Goal: Information Seeking & Learning: Learn about a topic

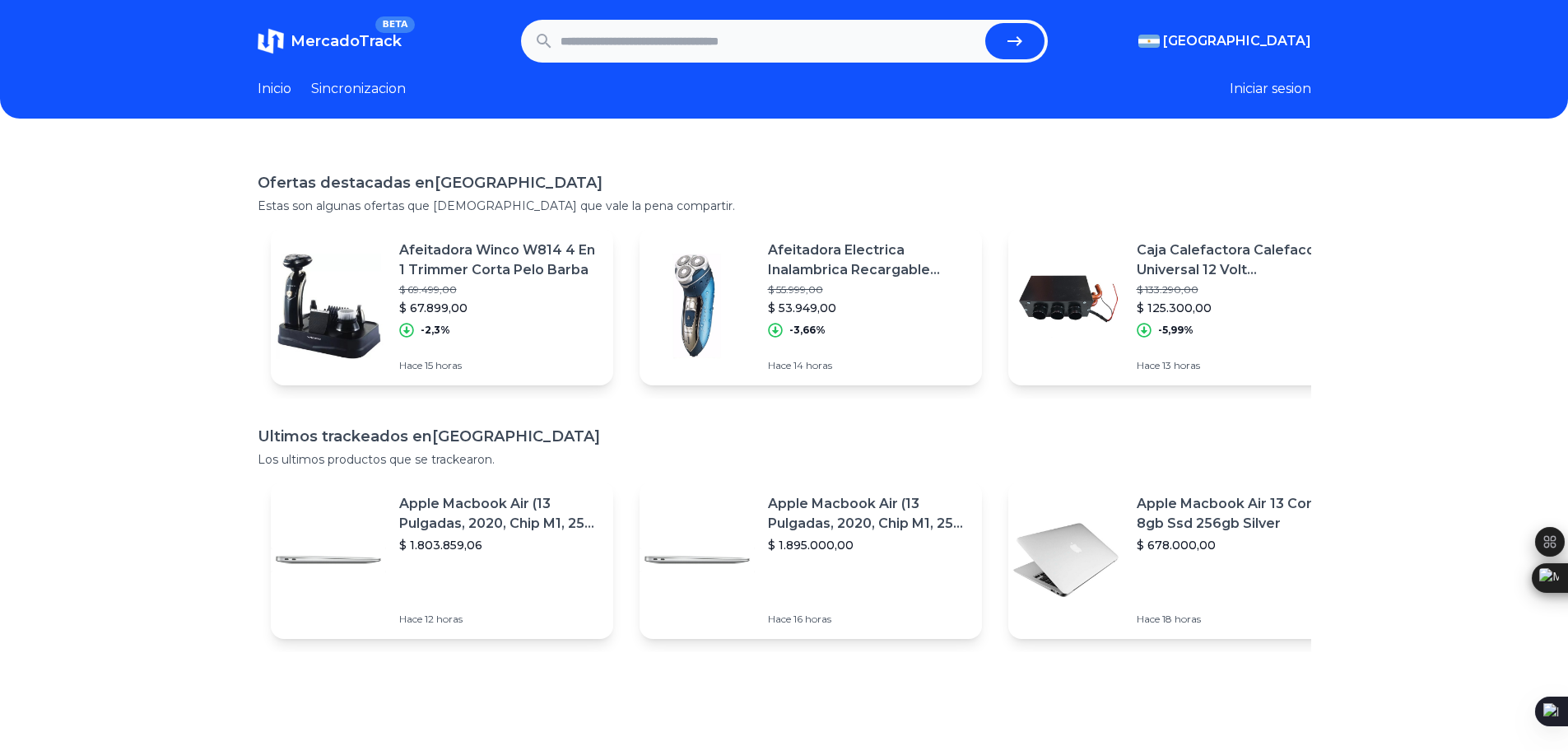
click at [833, 97] on section "Inicio Sincronizacion Iniciar sesion" at bounding box center [784, 89] width 1054 height 19
click at [913, 170] on div "Ofertas destacadas en Argentina Estas son algunas ofertas que creemos que vale …" at bounding box center [784, 520] width 1568 height 751
click at [601, 49] on input "text" at bounding box center [769, 41] width 418 height 36
click at [283, 87] on link "Inicio" at bounding box center [274, 89] width 34 height 19
click at [367, 91] on link "Sincronizacion" at bounding box center [358, 89] width 94 height 19
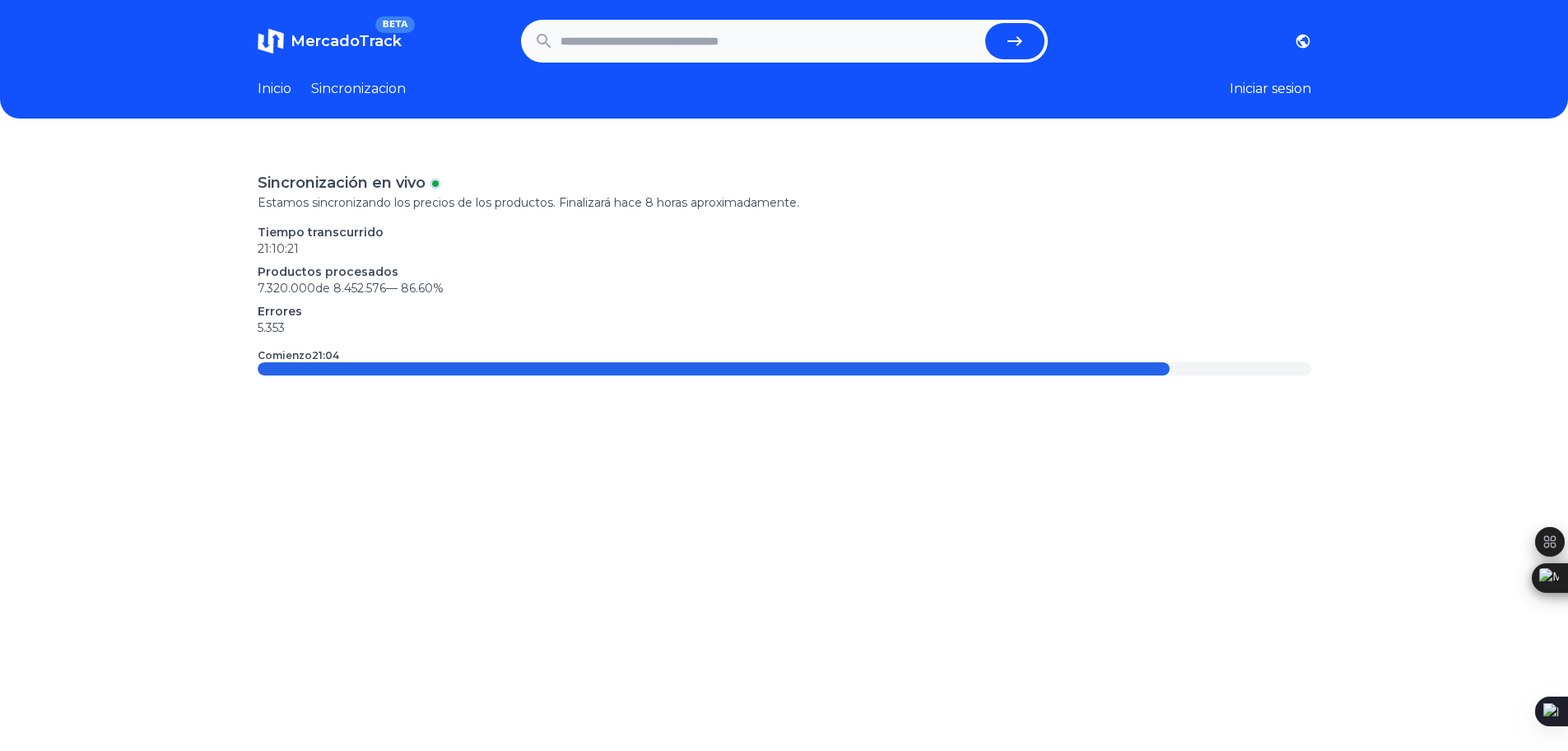
click at [269, 93] on link "Inicio" at bounding box center [274, 89] width 34 height 19
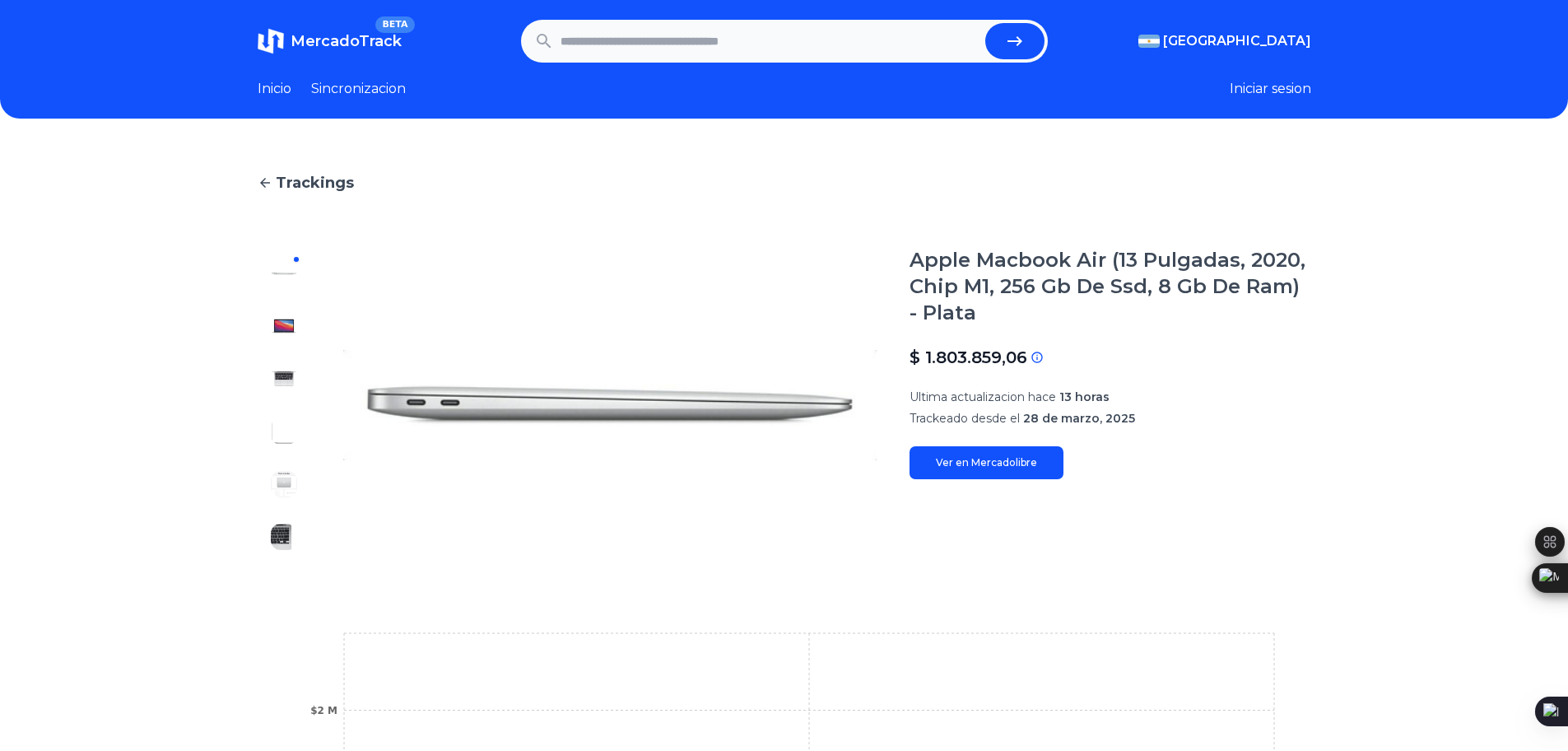
click at [297, 369] on img at bounding box center [283, 379] width 27 height 27
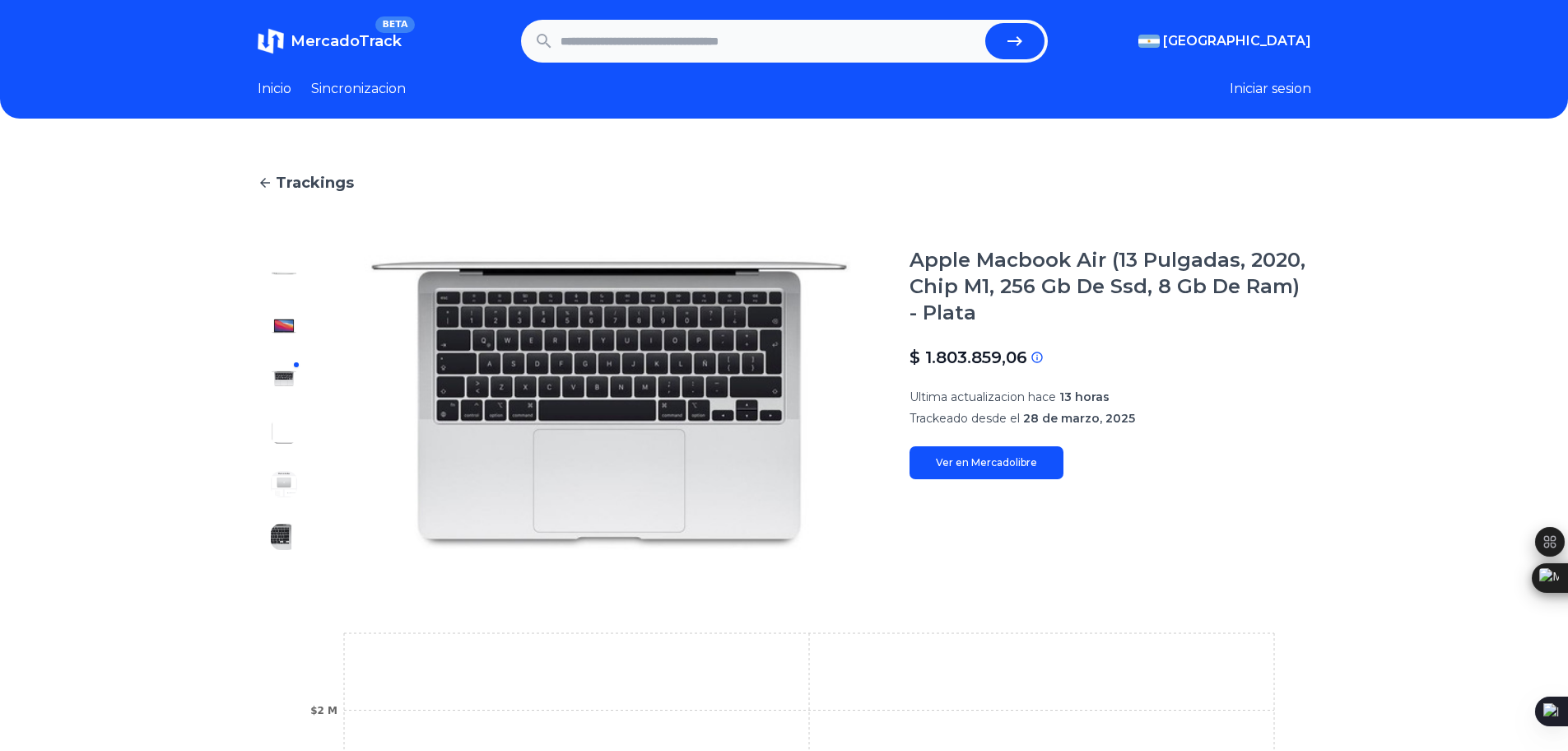
click at [294, 332] on img at bounding box center [283, 326] width 27 height 27
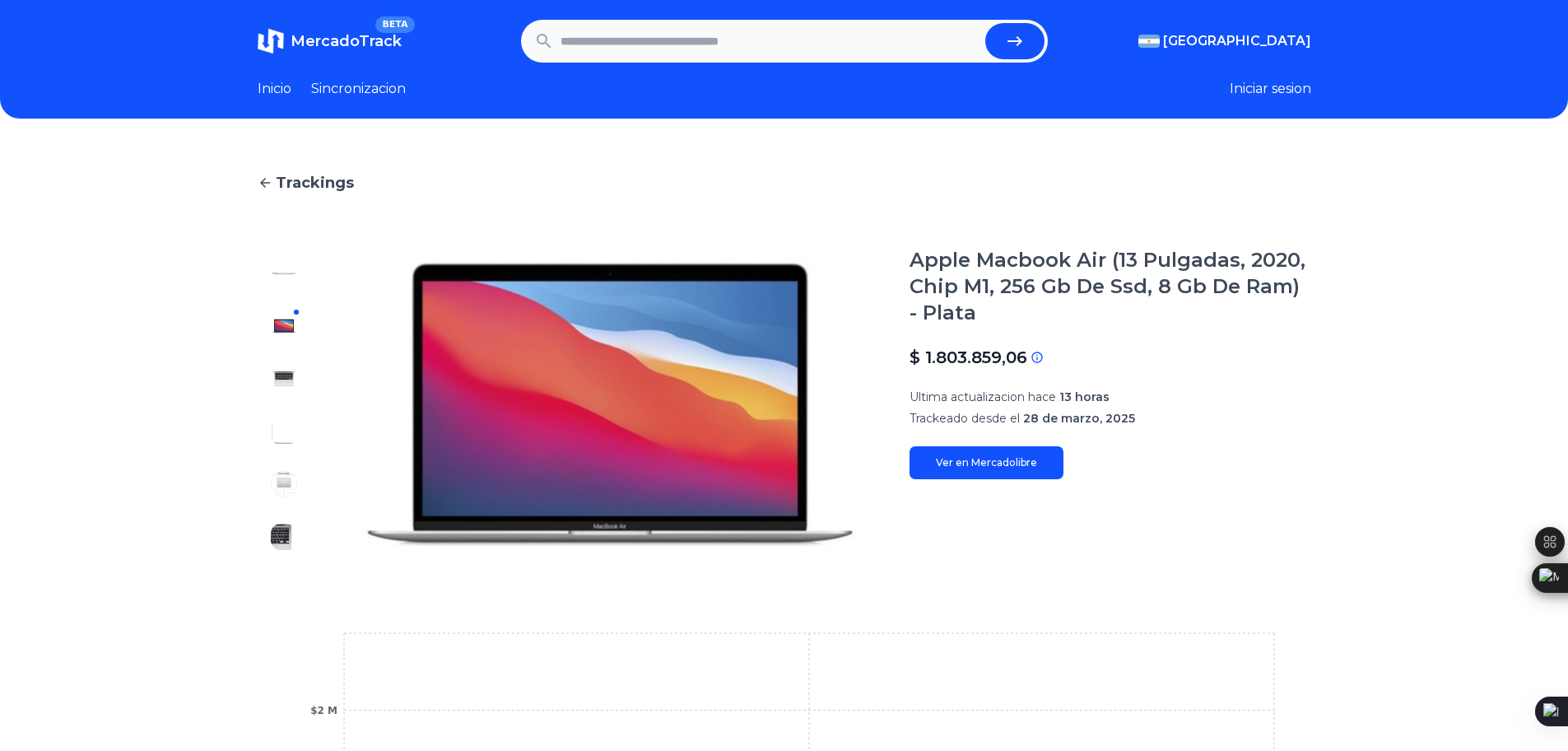
click at [288, 357] on div at bounding box center [283, 405] width 53 height 316
click at [290, 374] on img at bounding box center [283, 379] width 27 height 27
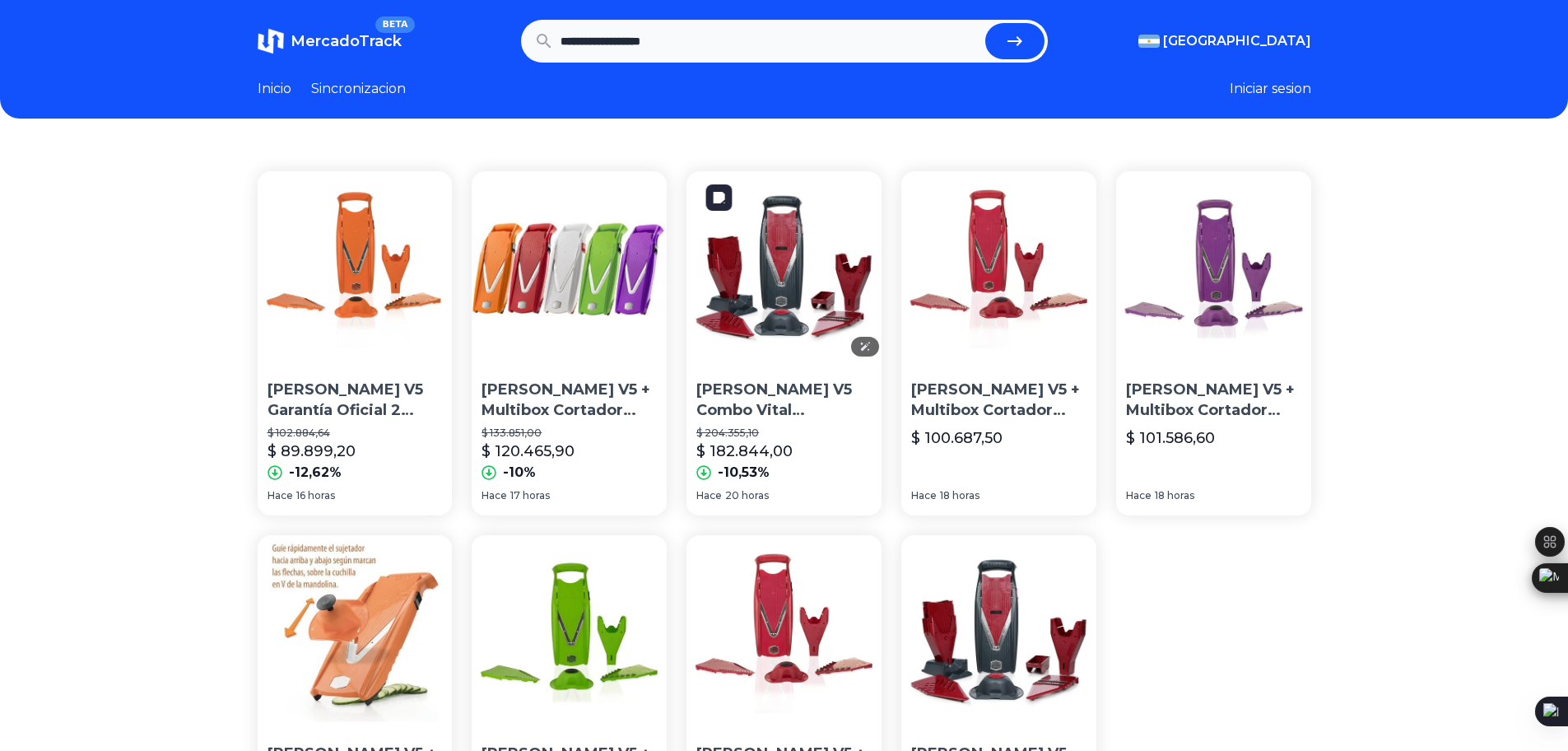
drag, startPoint x: 771, startPoint y: 233, endPoint x: 1055, endPoint y: 240, distance: 284.1
click at [723, 36] on input "**********" at bounding box center [769, 41] width 418 height 36
type input "**********"
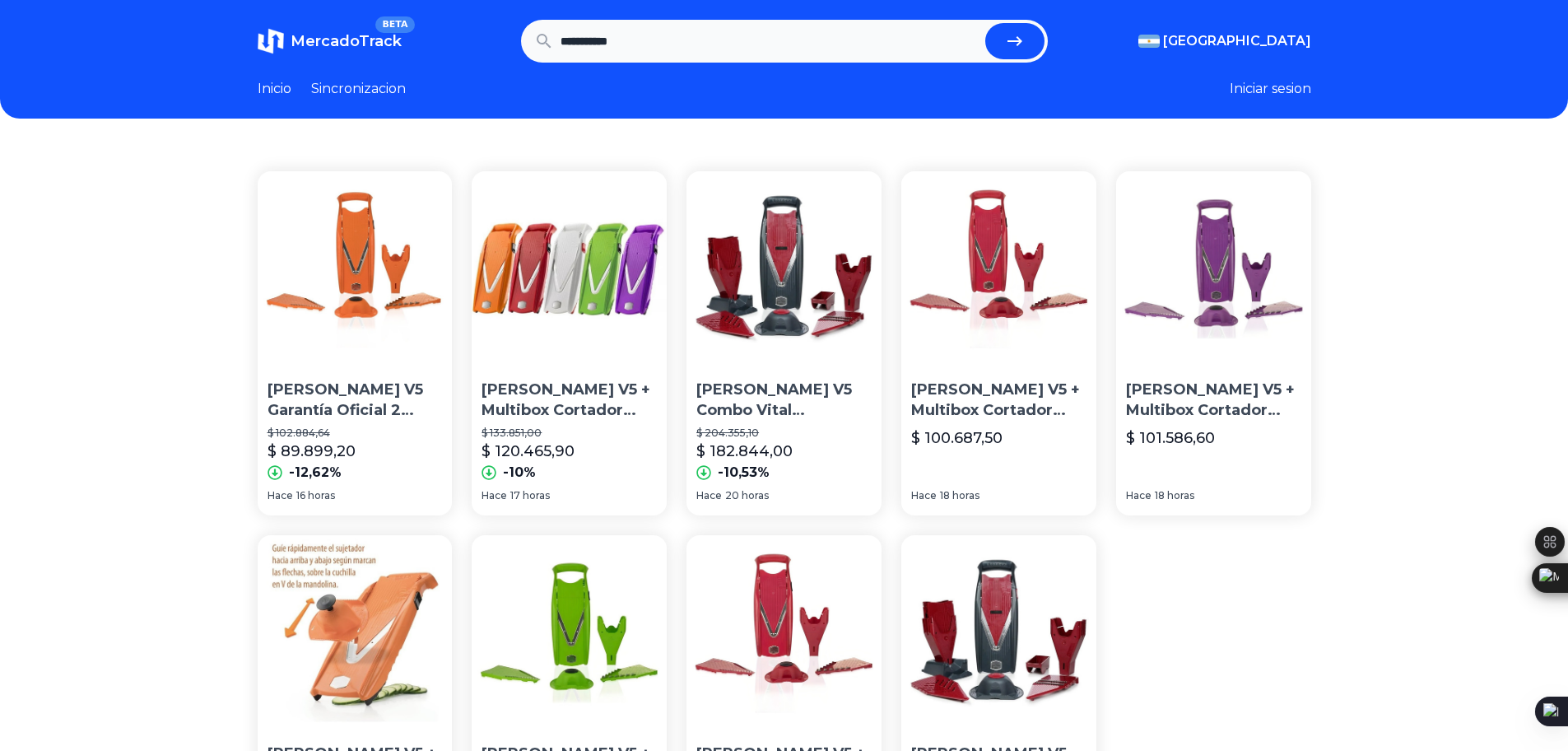
click at [985, 23] on button "submit" at bounding box center [1015, 41] width 59 height 36
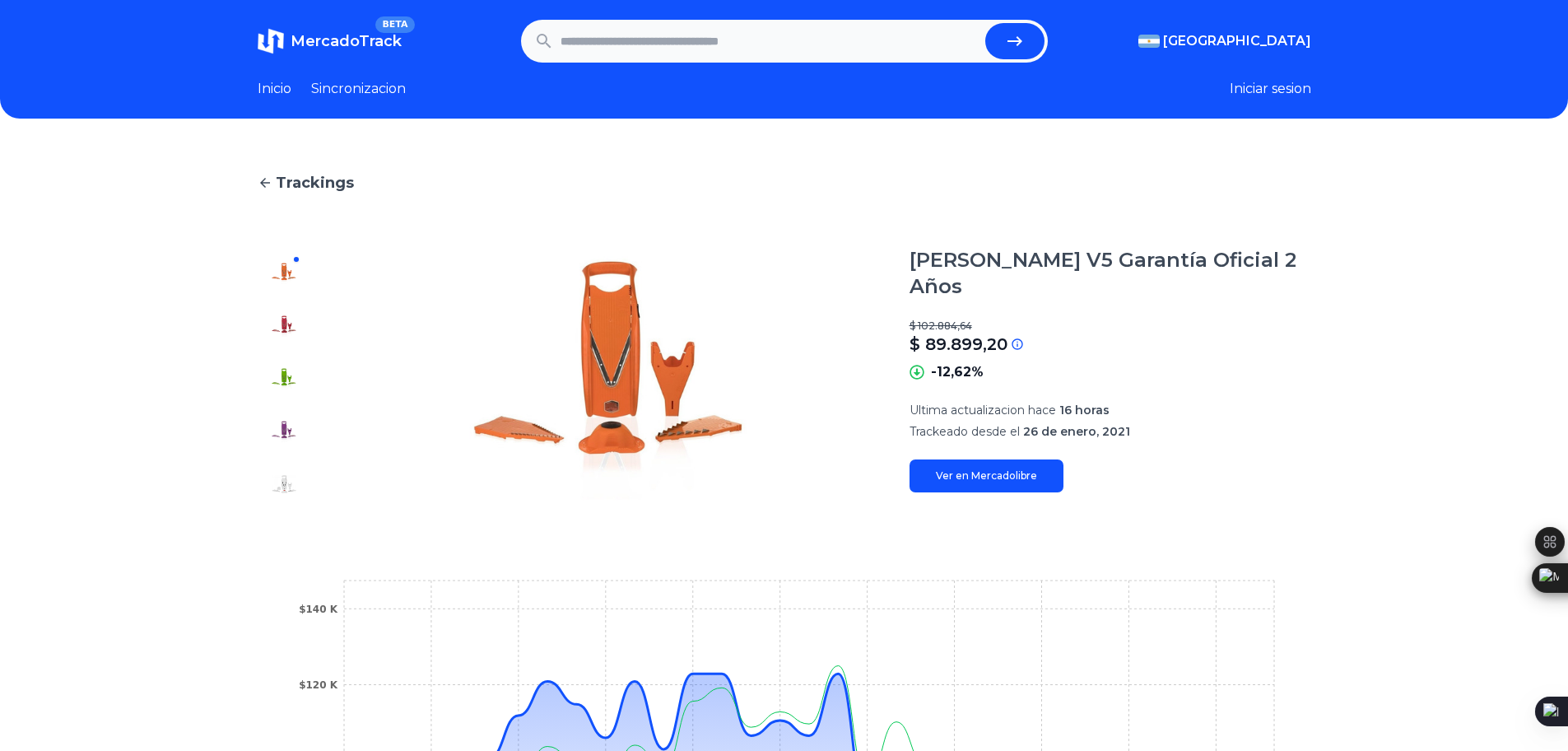
click at [283, 325] on img at bounding box center [283, 326] width 27 height 27
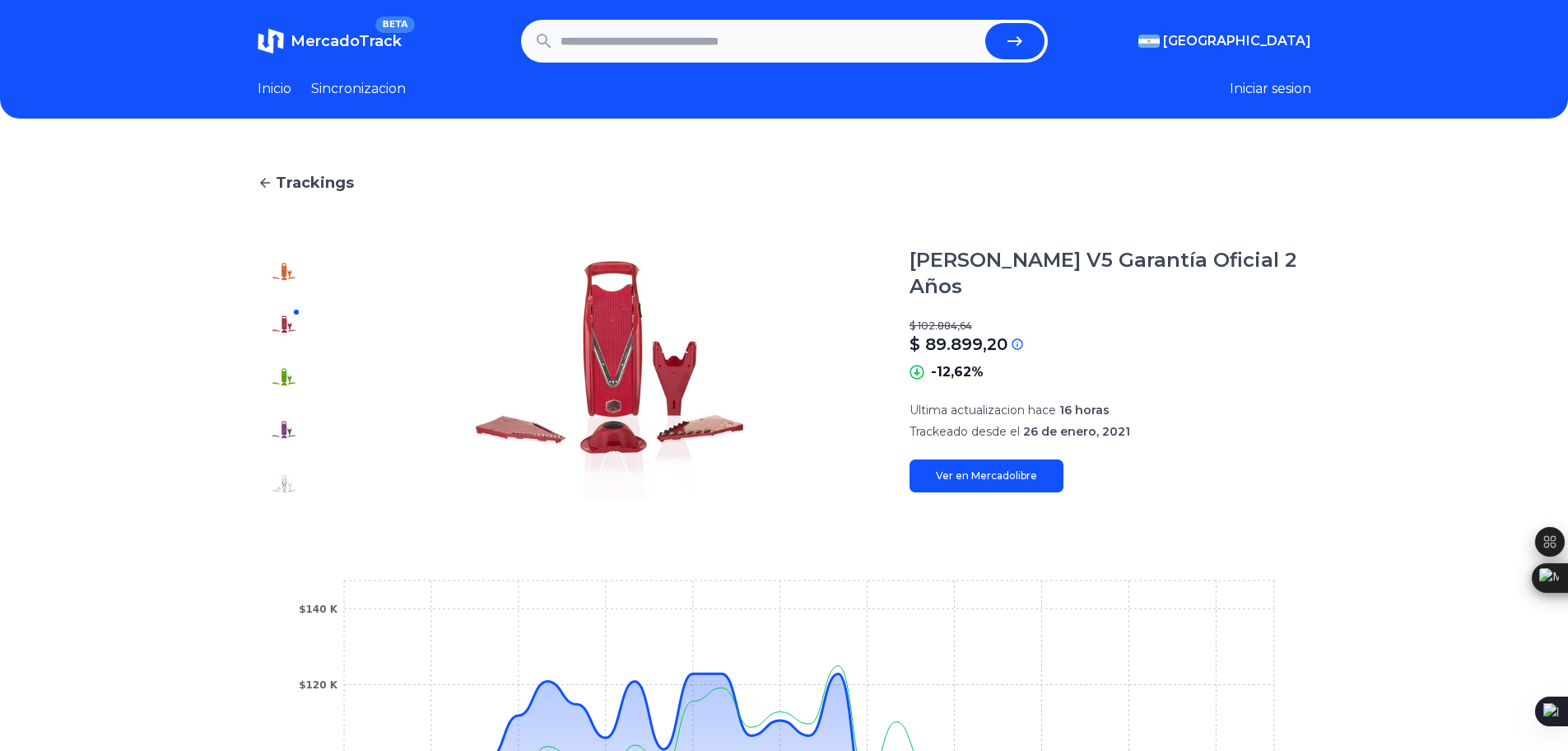
click at [297, 348] on div at bounding box center [283, 378] width 53 height 263
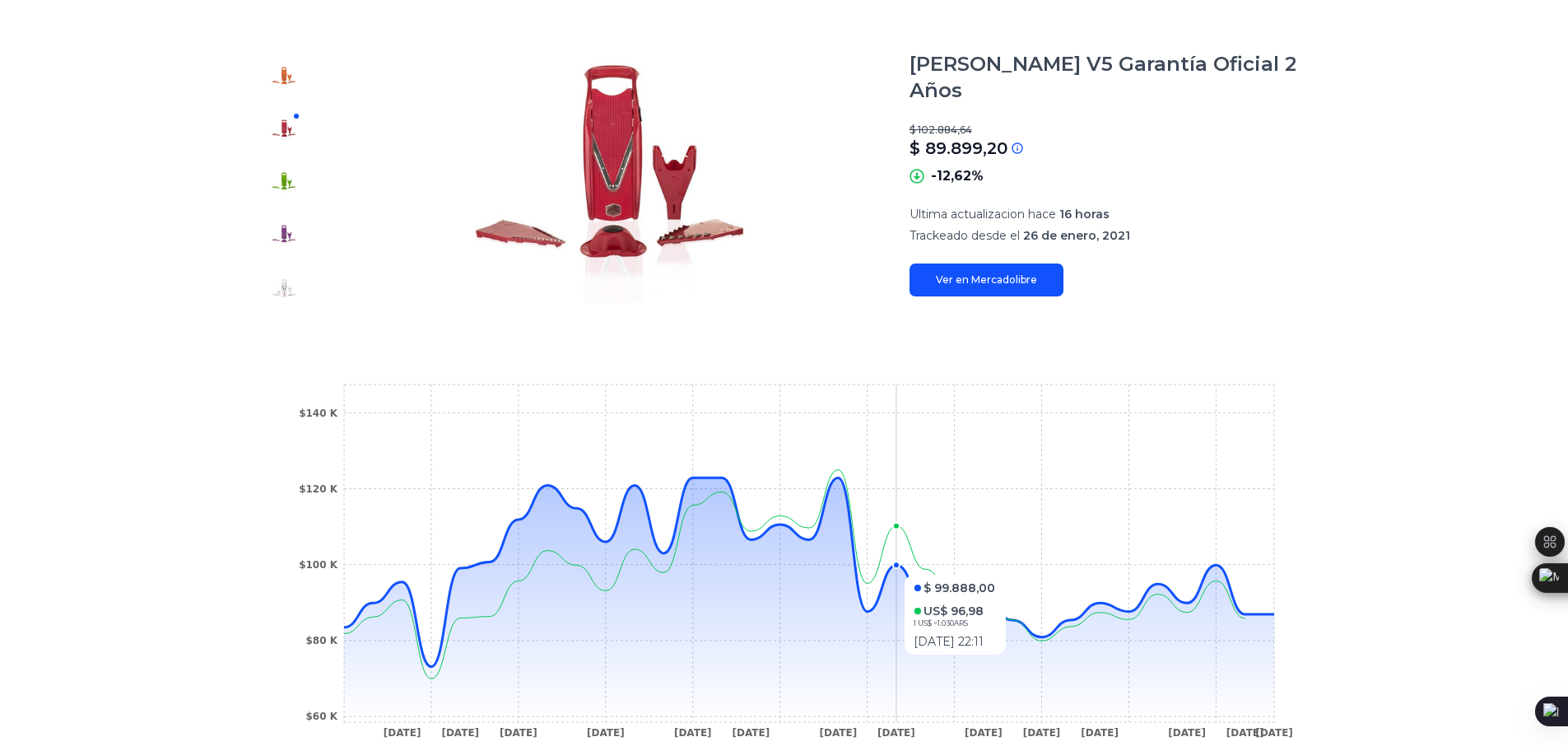
scroll to position [11, 0]
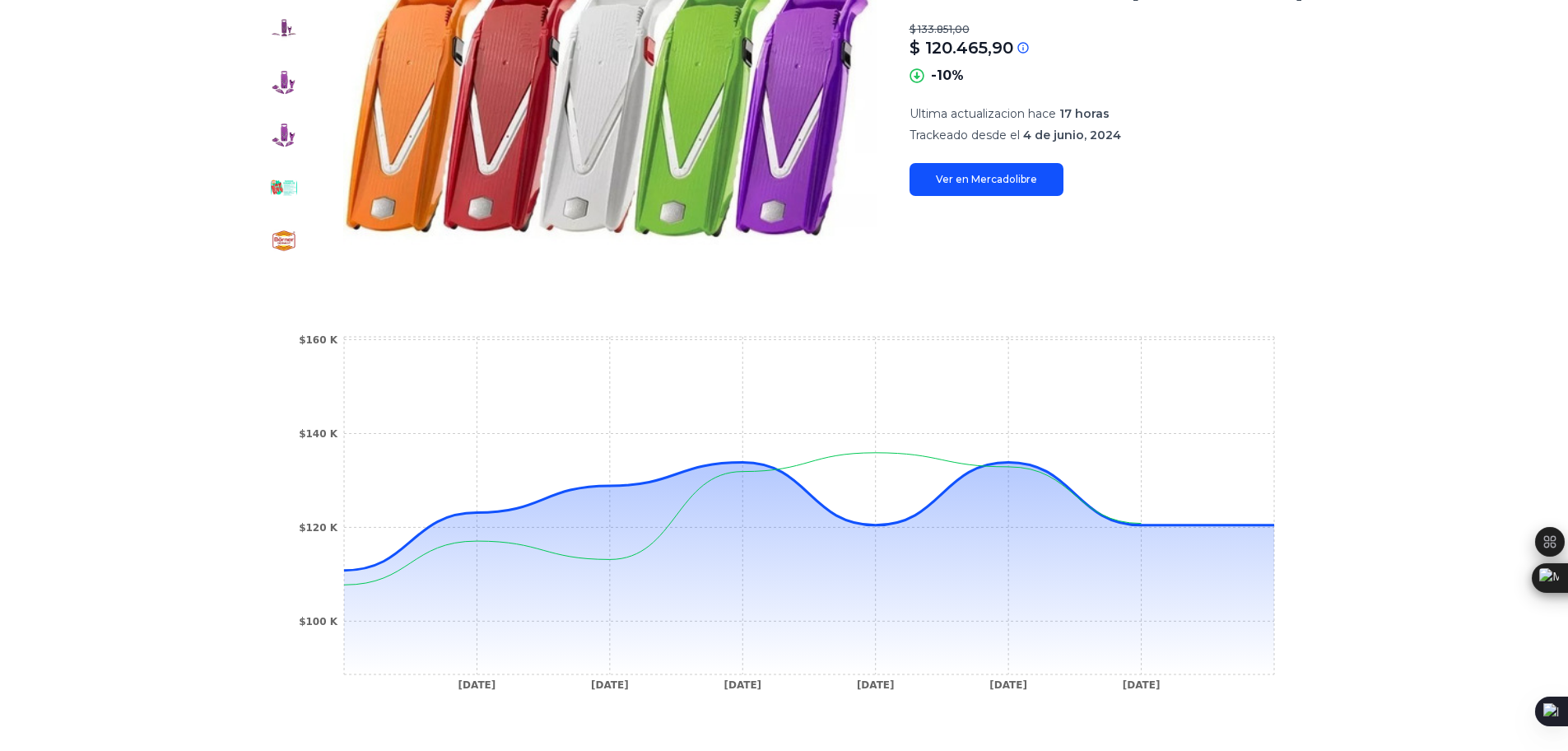
scroll to position [99, 0]
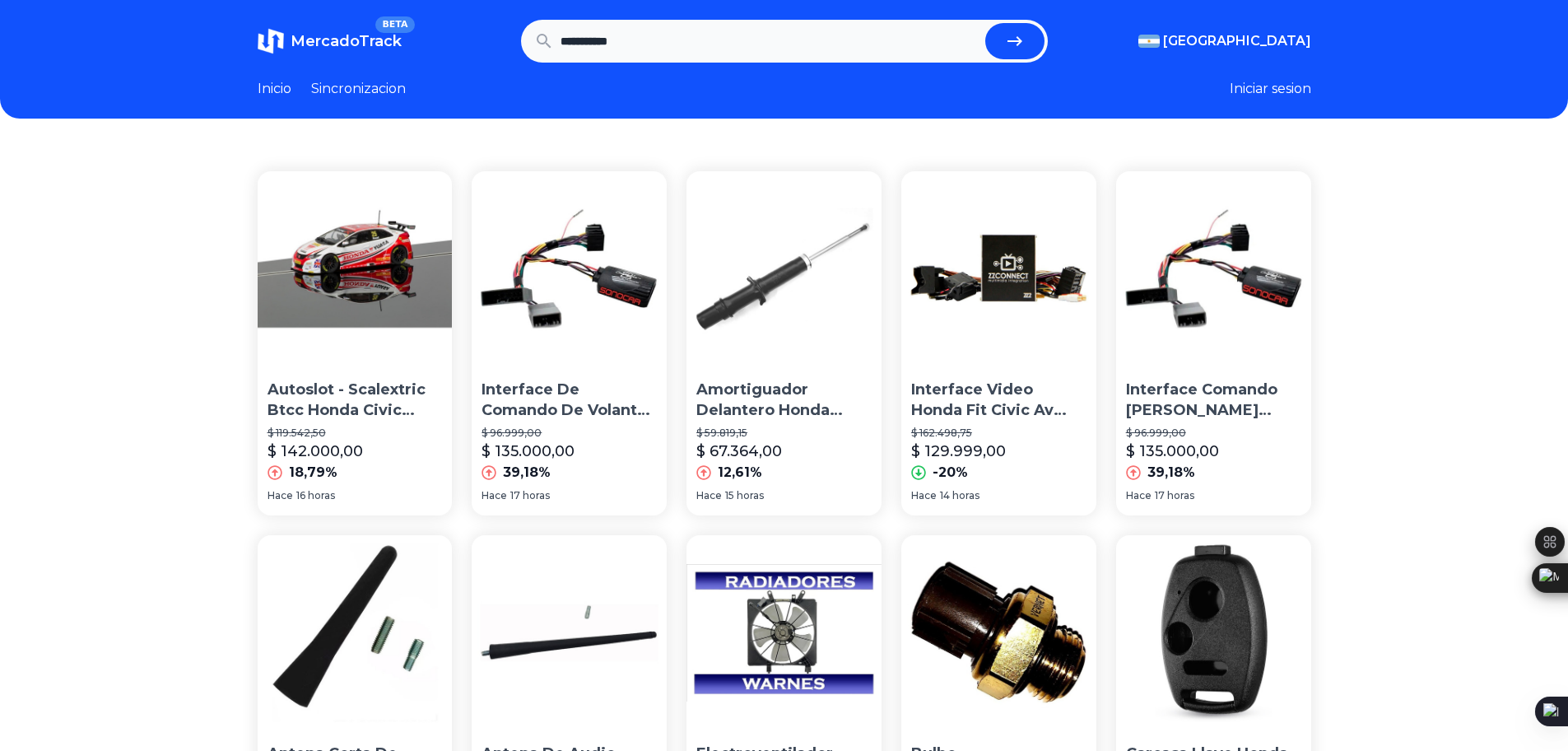
click at [677, 51] on input "**********" at bounding box center [769, 41] width 418 height 36
type input "**********"
click at [985, 23] on button "submit" at bounding box center [1015, 41] width 59 height 36
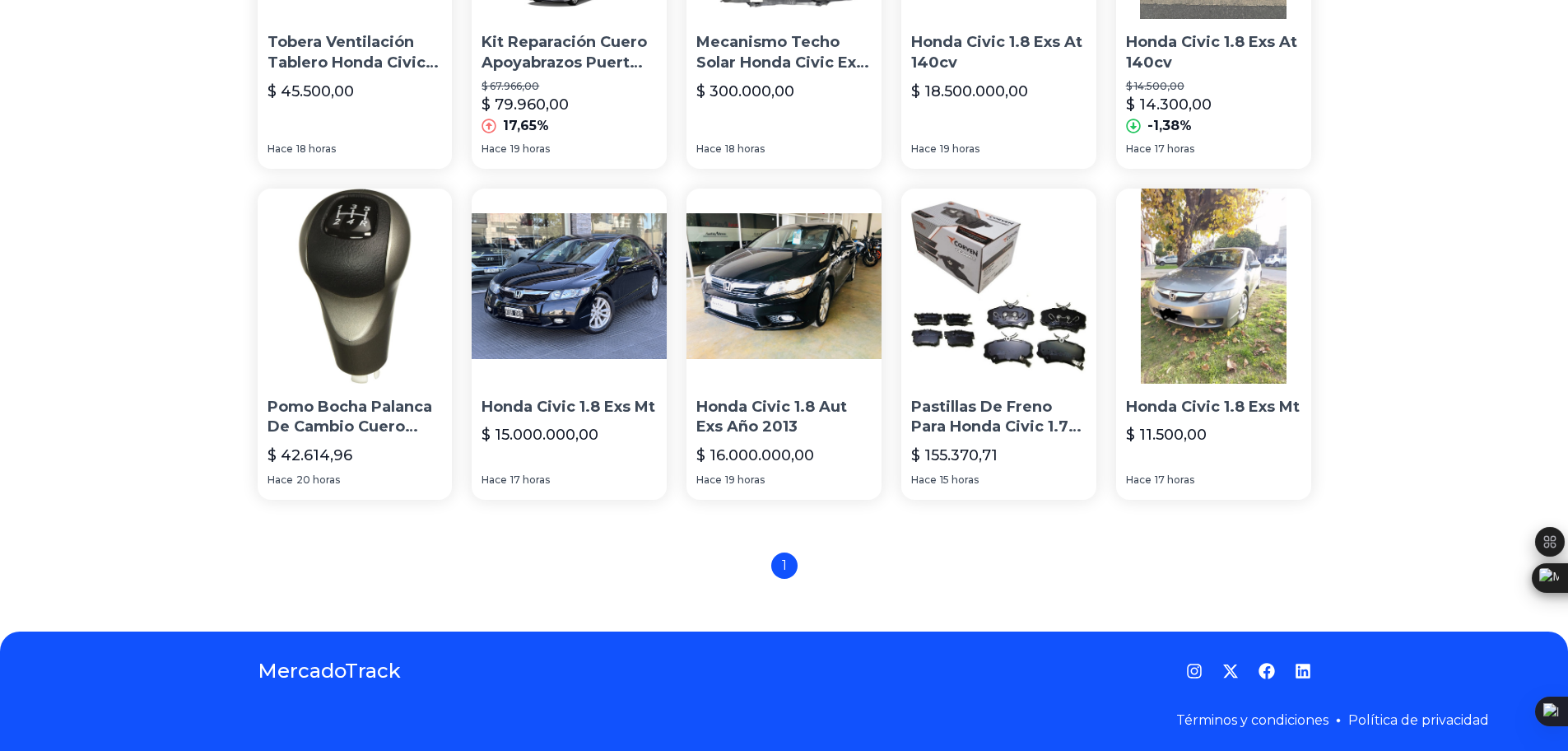
scroll to position [1081, 0]
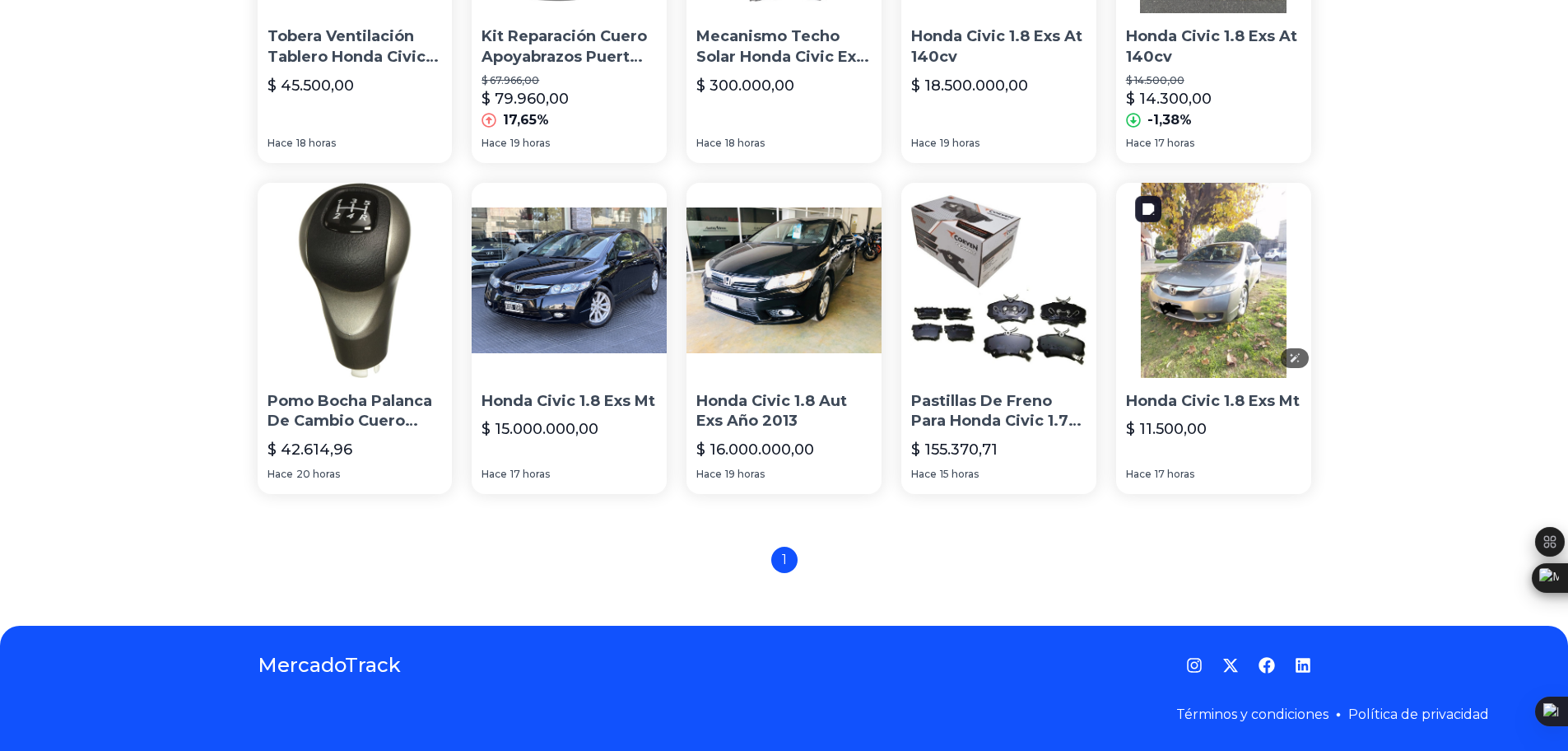
click at [1210, 267] on img at bounding box center [1212, 280] width 195 height 195
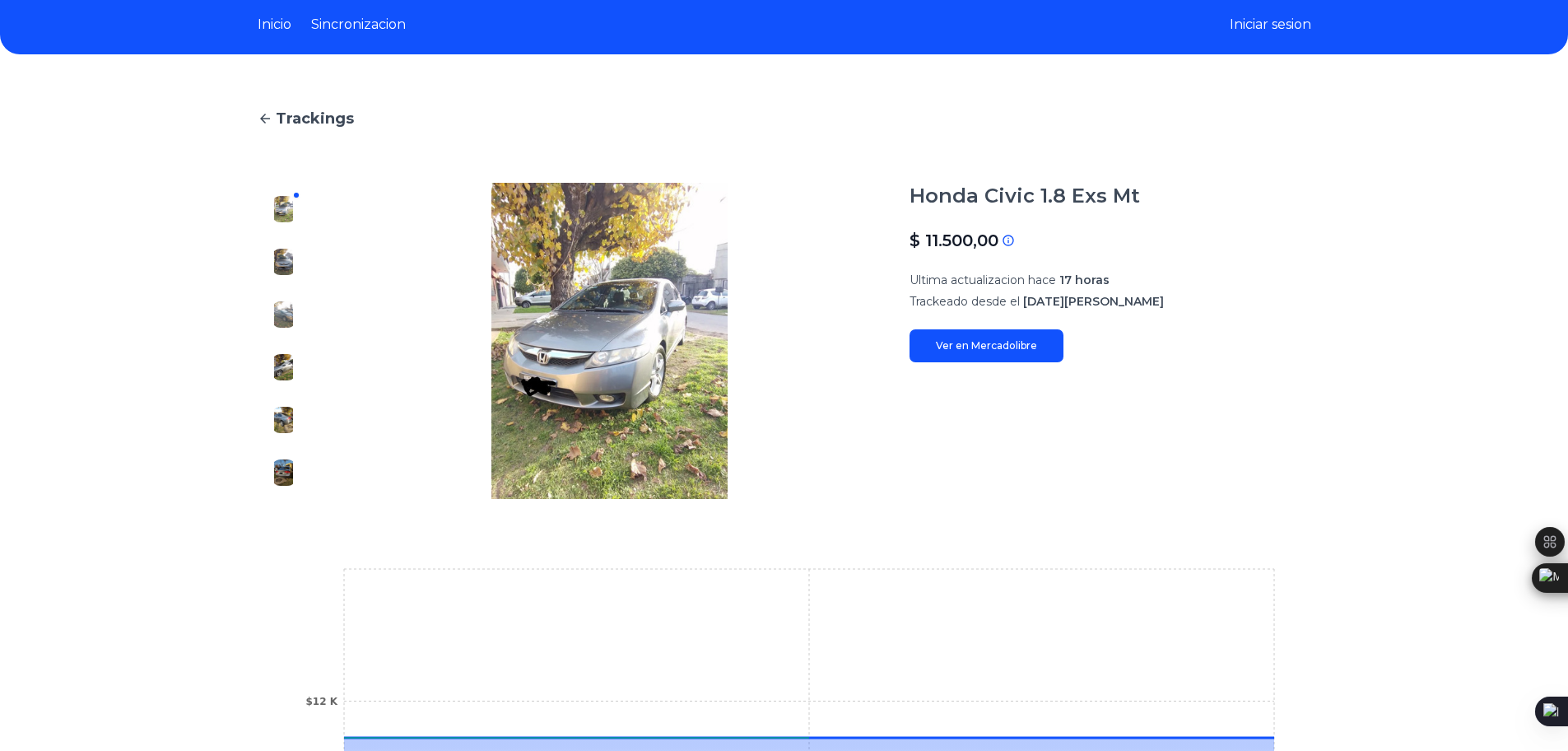
scroll to position [99, 0]
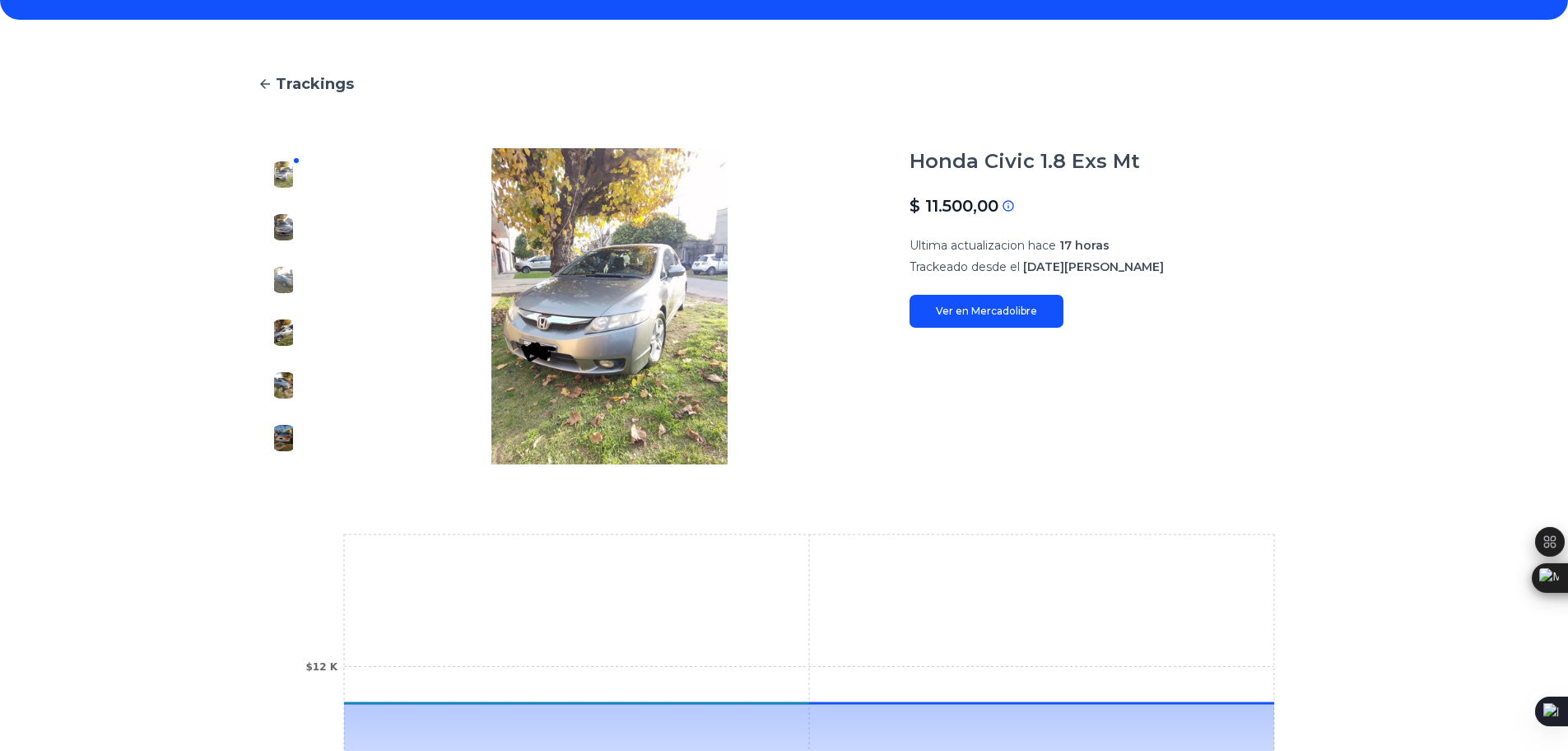
click at [282, 330] on img at bounding box center [283, 333] width 27 height 27
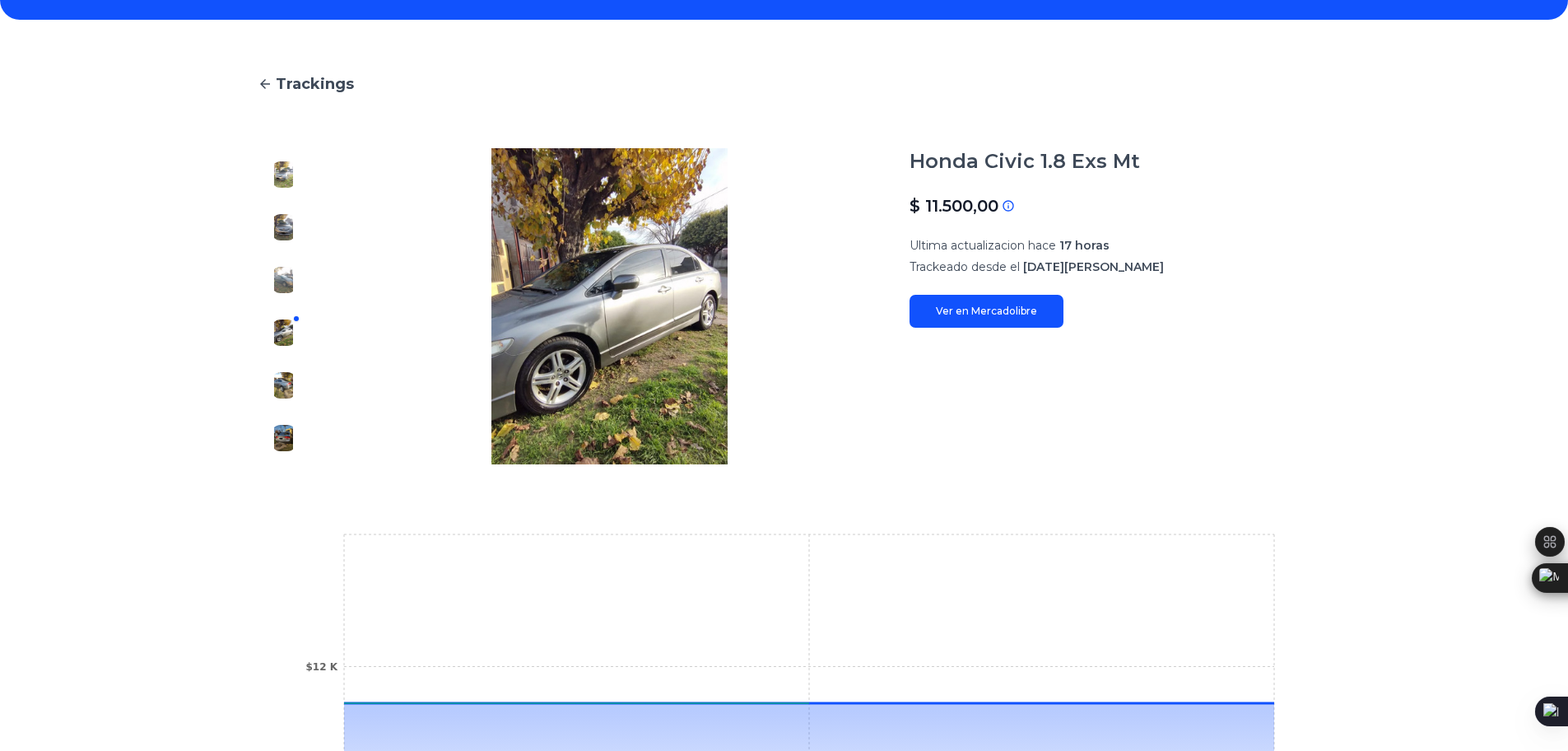
click at [292, 290] on img at bounding box center [283, 280] width 27 height 27
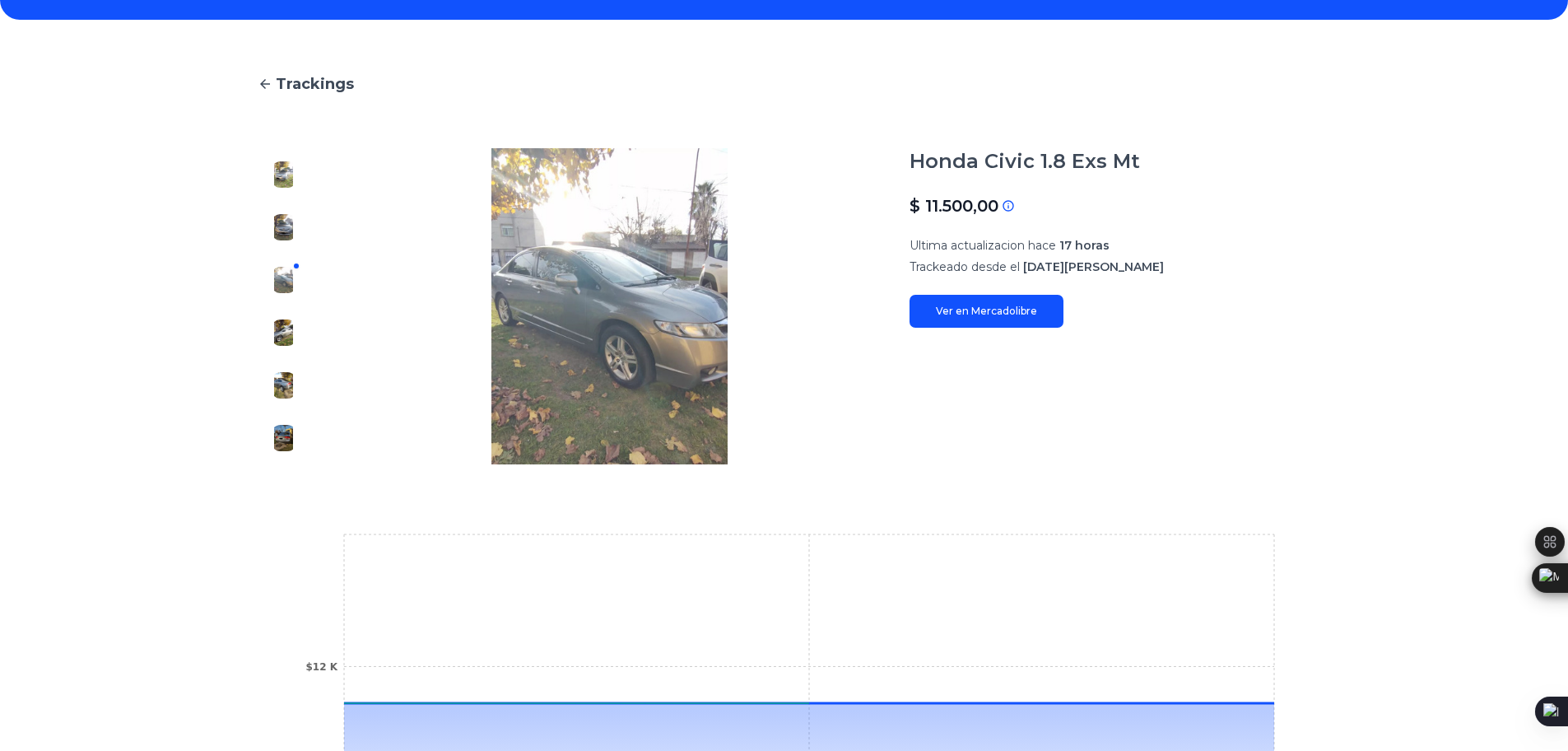
click at [296, 216] on img at bounding box center [283, 227] width 27 height 27
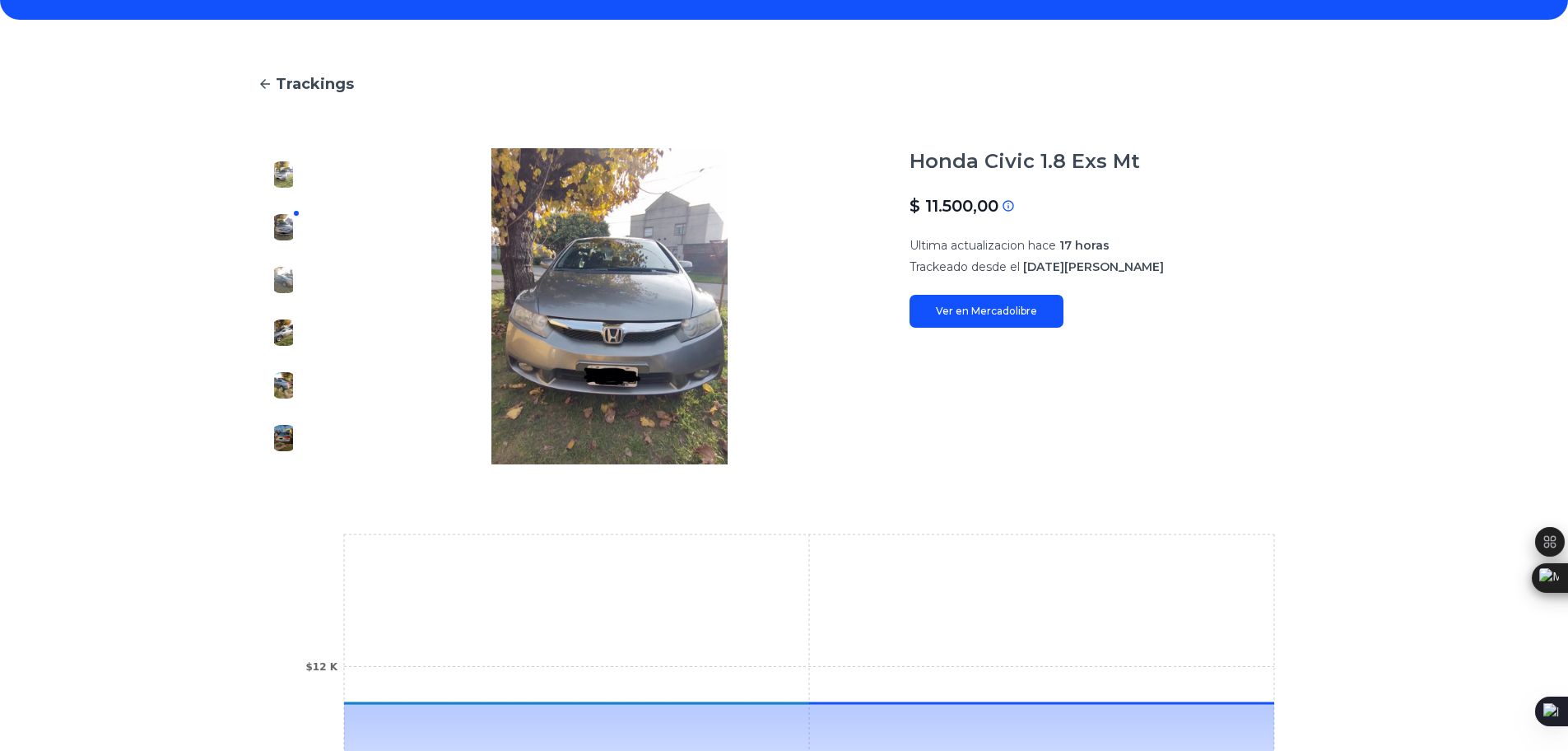
click at [297, 284] on img at bounding box center [283, 280] width 27 height 27
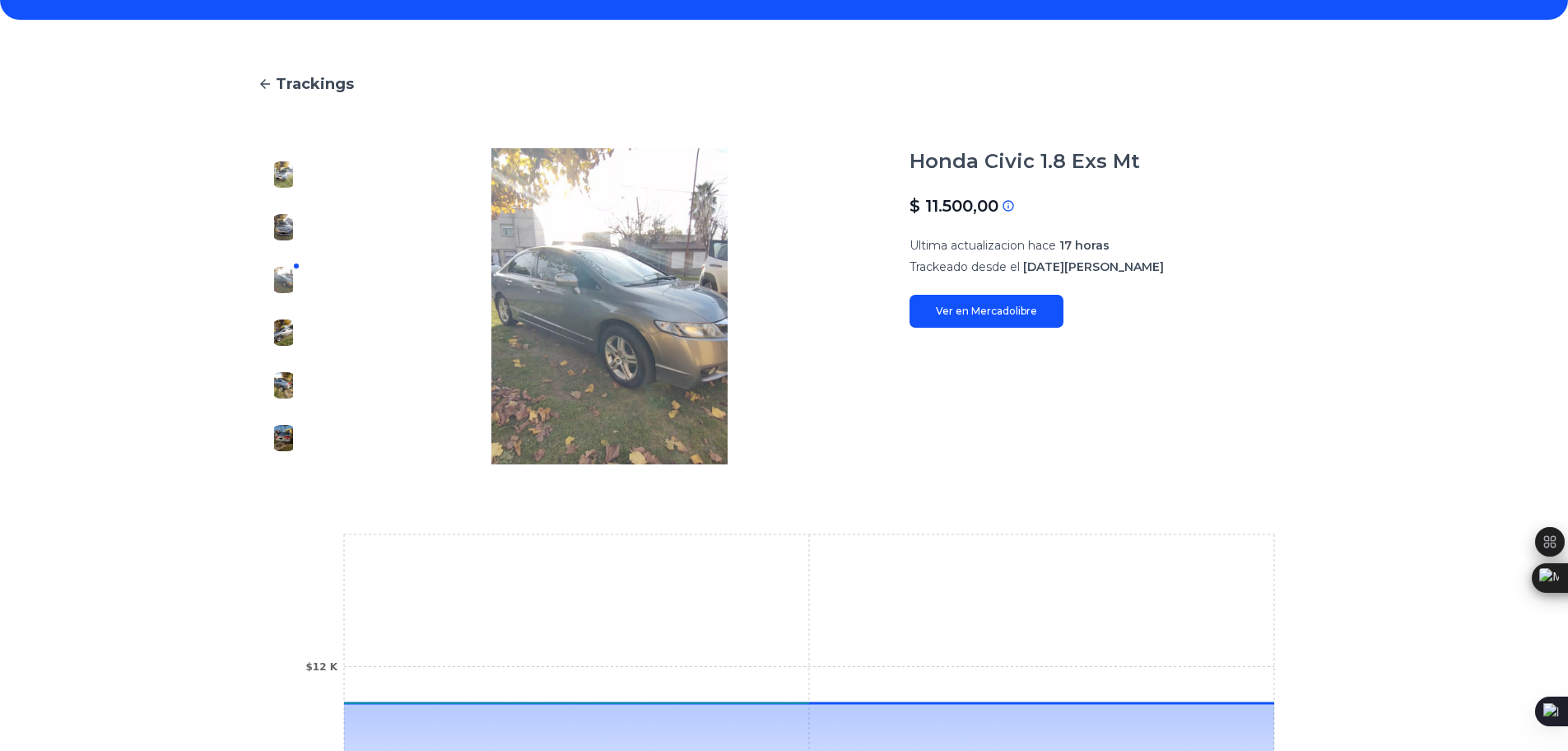
click at [293, 339] on img at bounding box center [283, 333] width 27 height 27
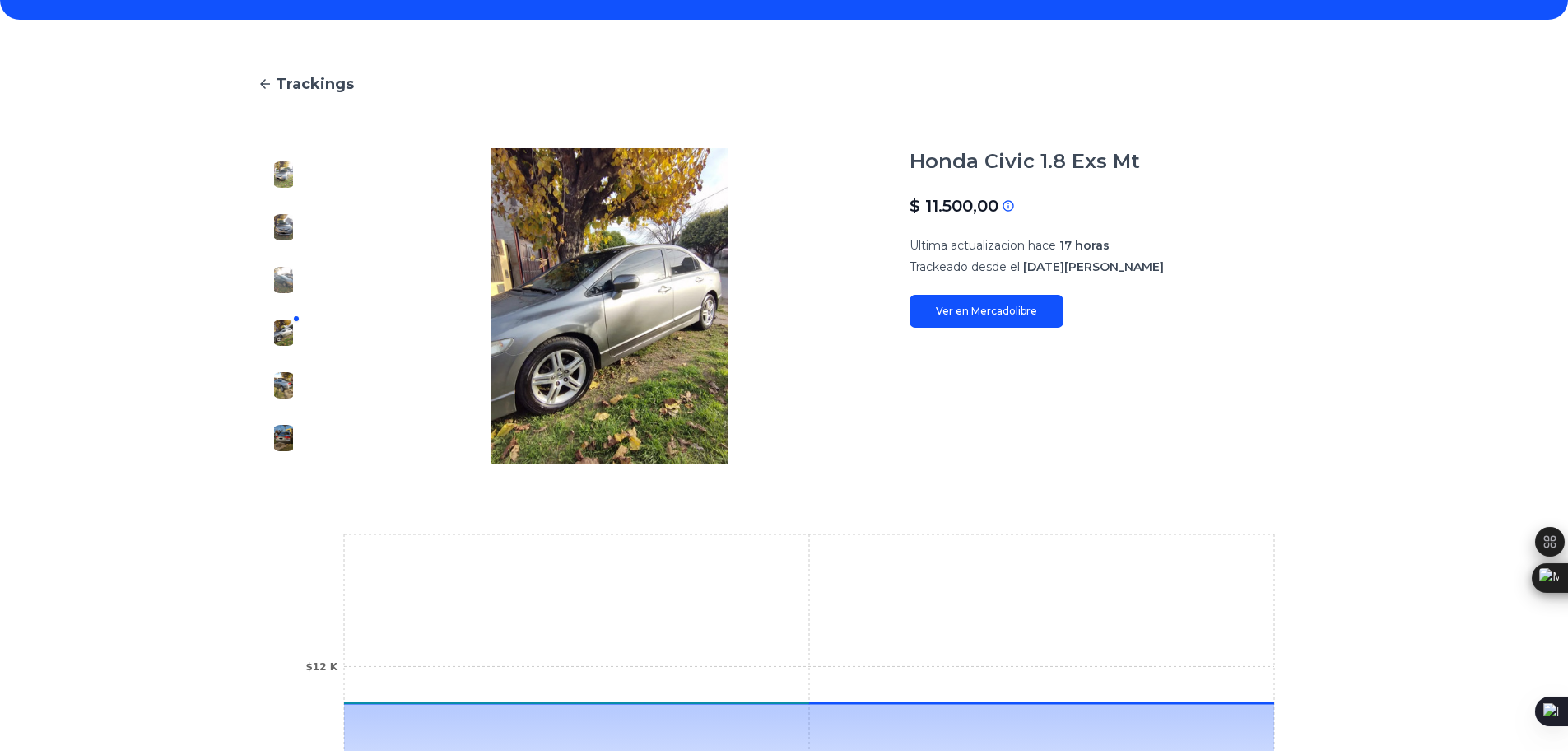
click at [288, 382] on img at bounding box center [283, 385] width 27 height 27
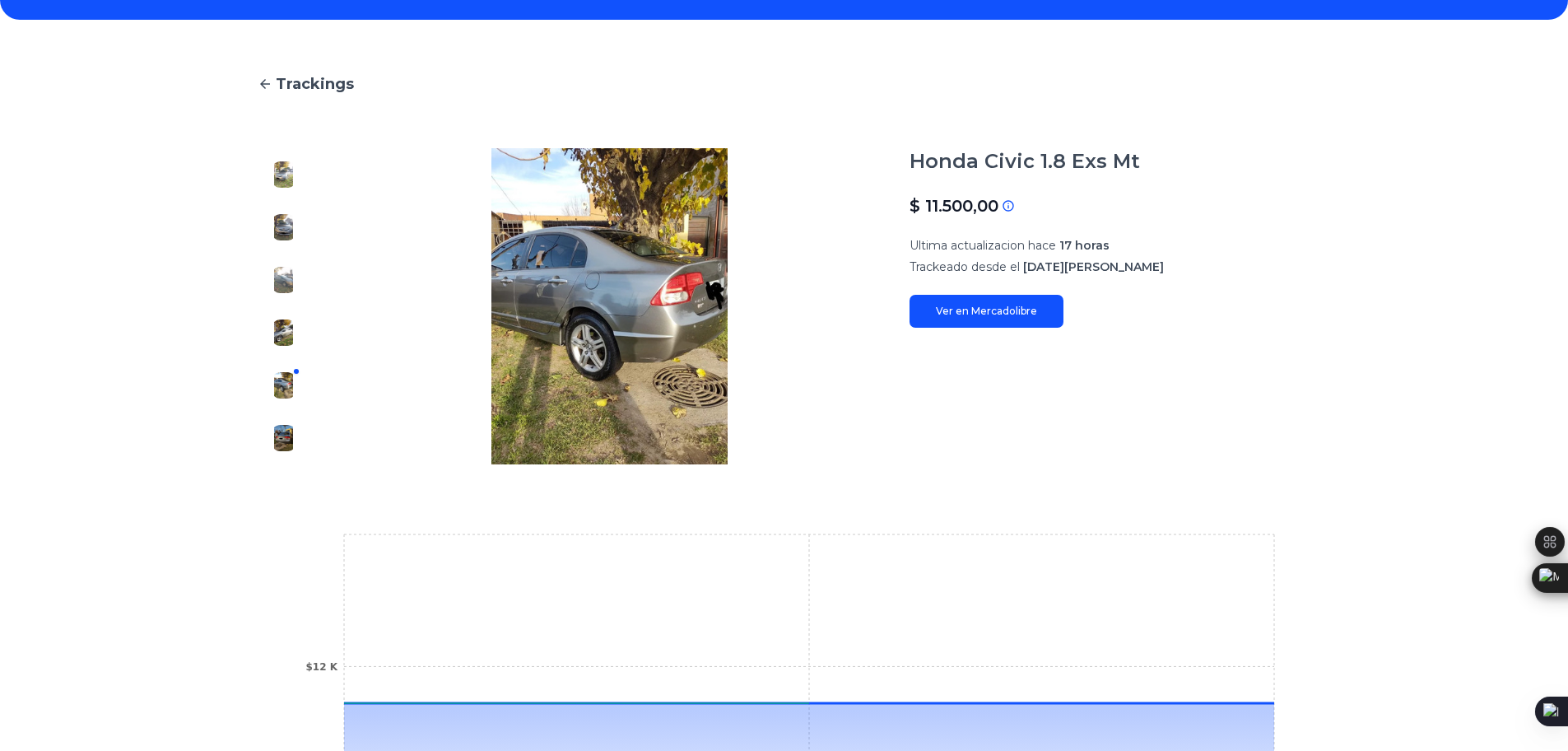
click at [288, 463] on div at bounding box center [283, 306] width 53 height 316
click at [293, 432] on img at bounding box center [283, 438] width 27 height 27
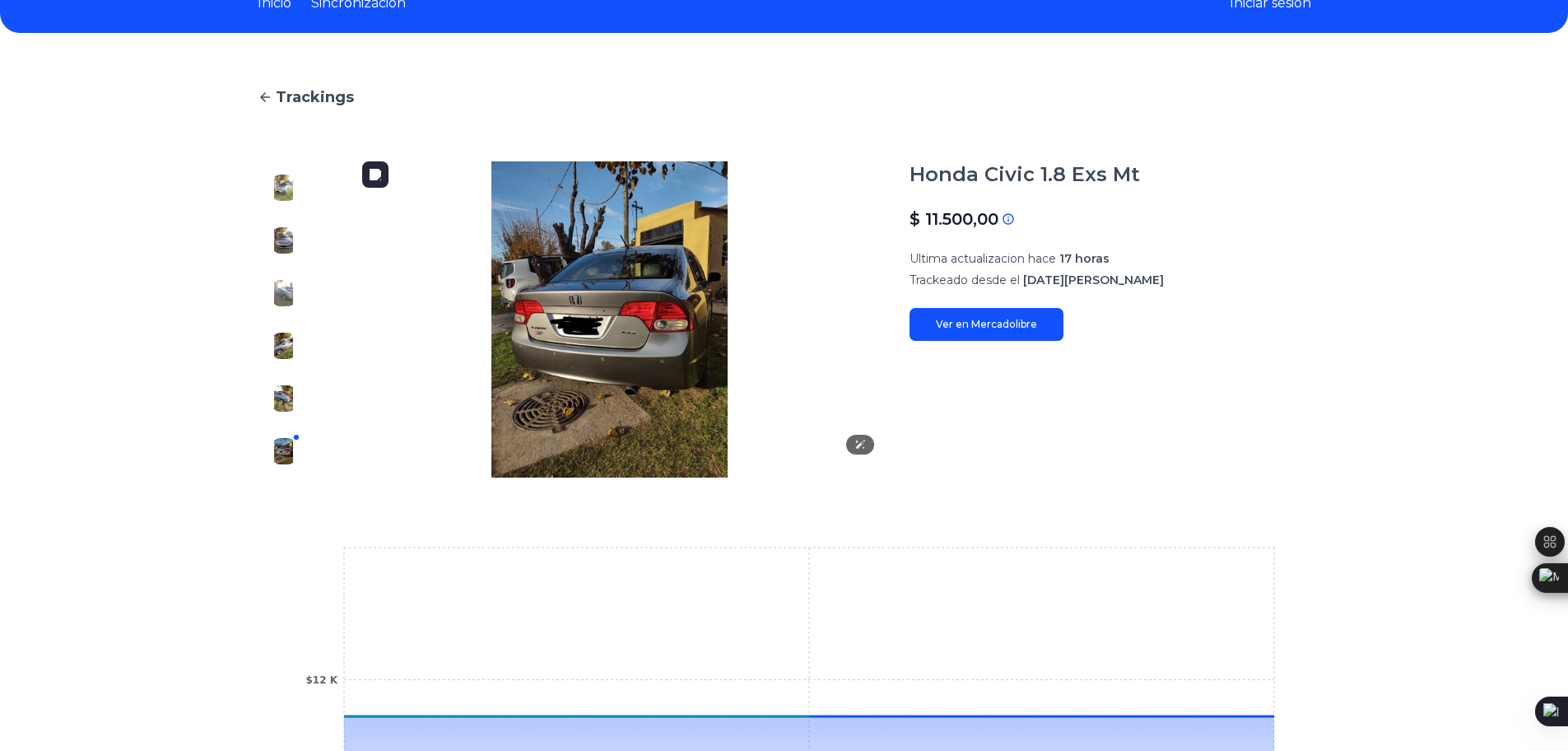
scroll to position [0, 0]
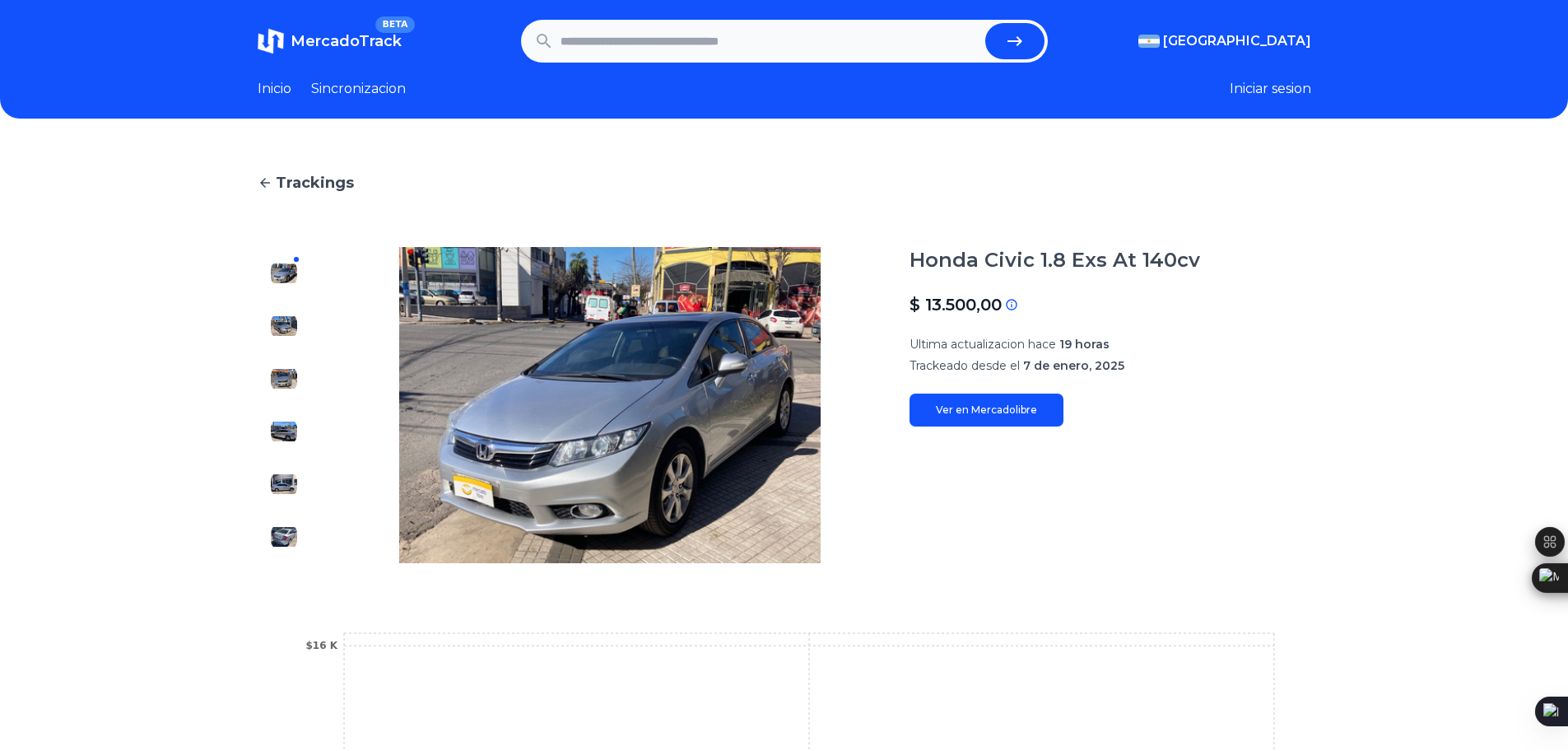
click at [297, 321] on img at bounding box center [283, 326] width 27 height 27
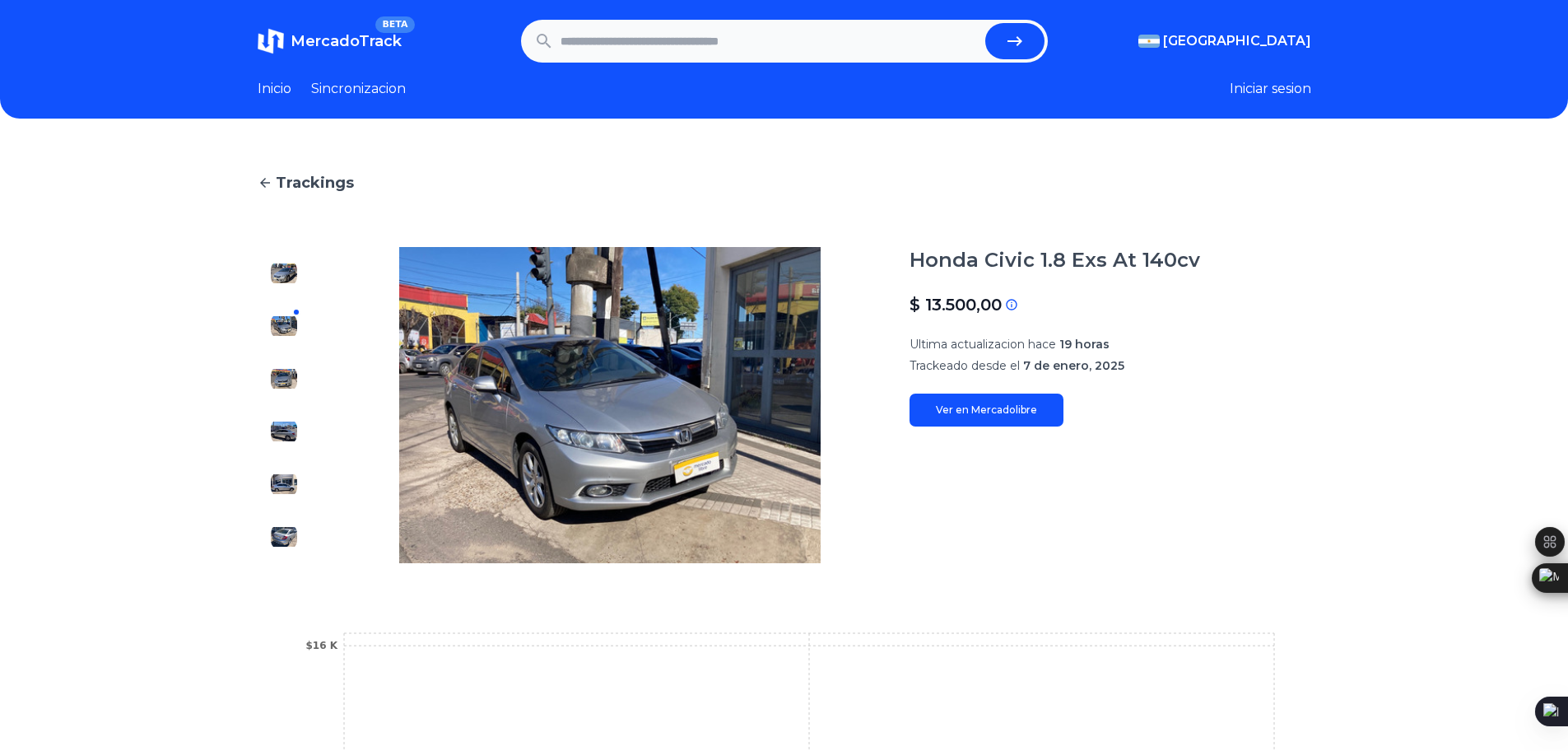
click at [297, 375] on img at bounding box center [283, 379] width 27 height 27
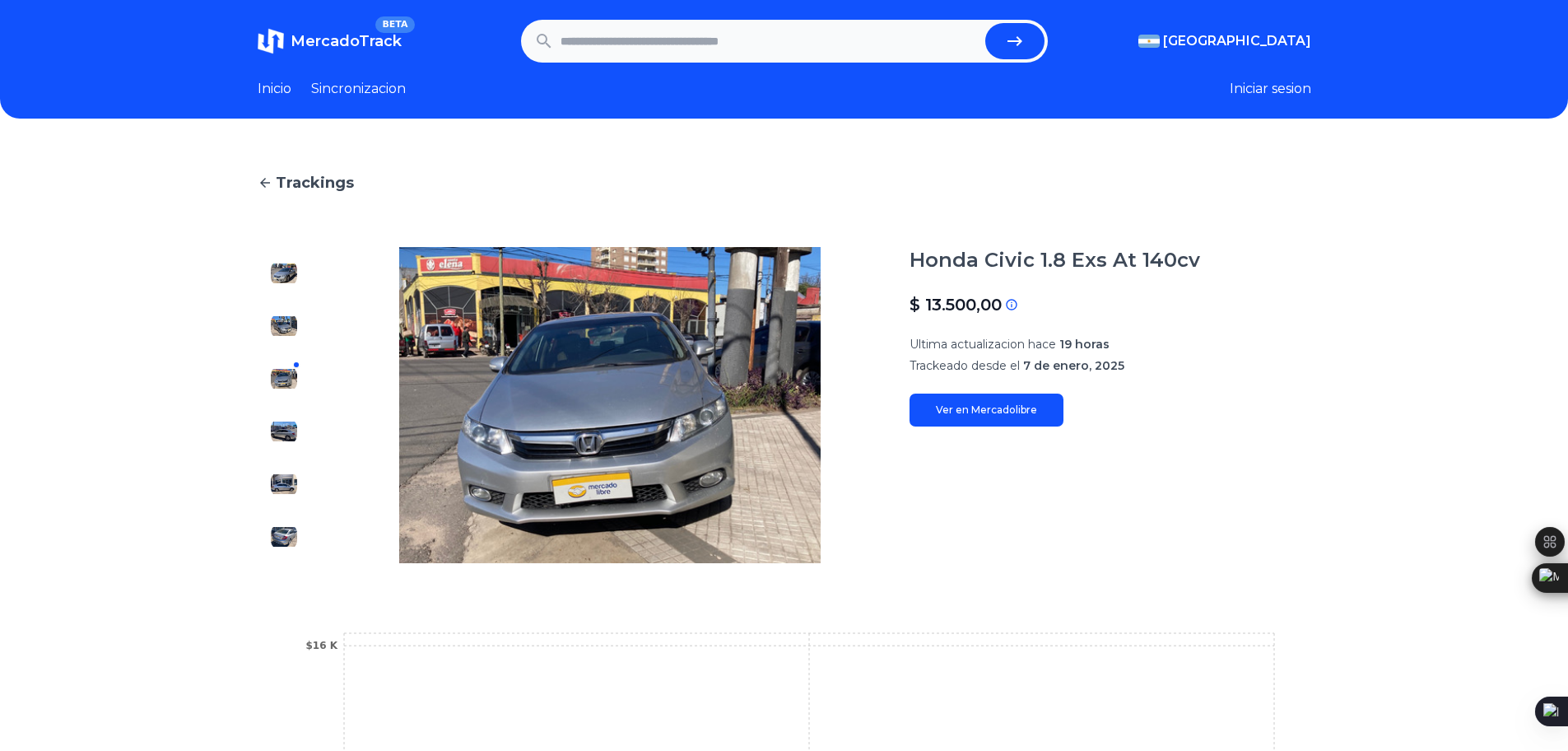
click at [292, 432] on img at bounding box center [283, 431] width 27 height 27
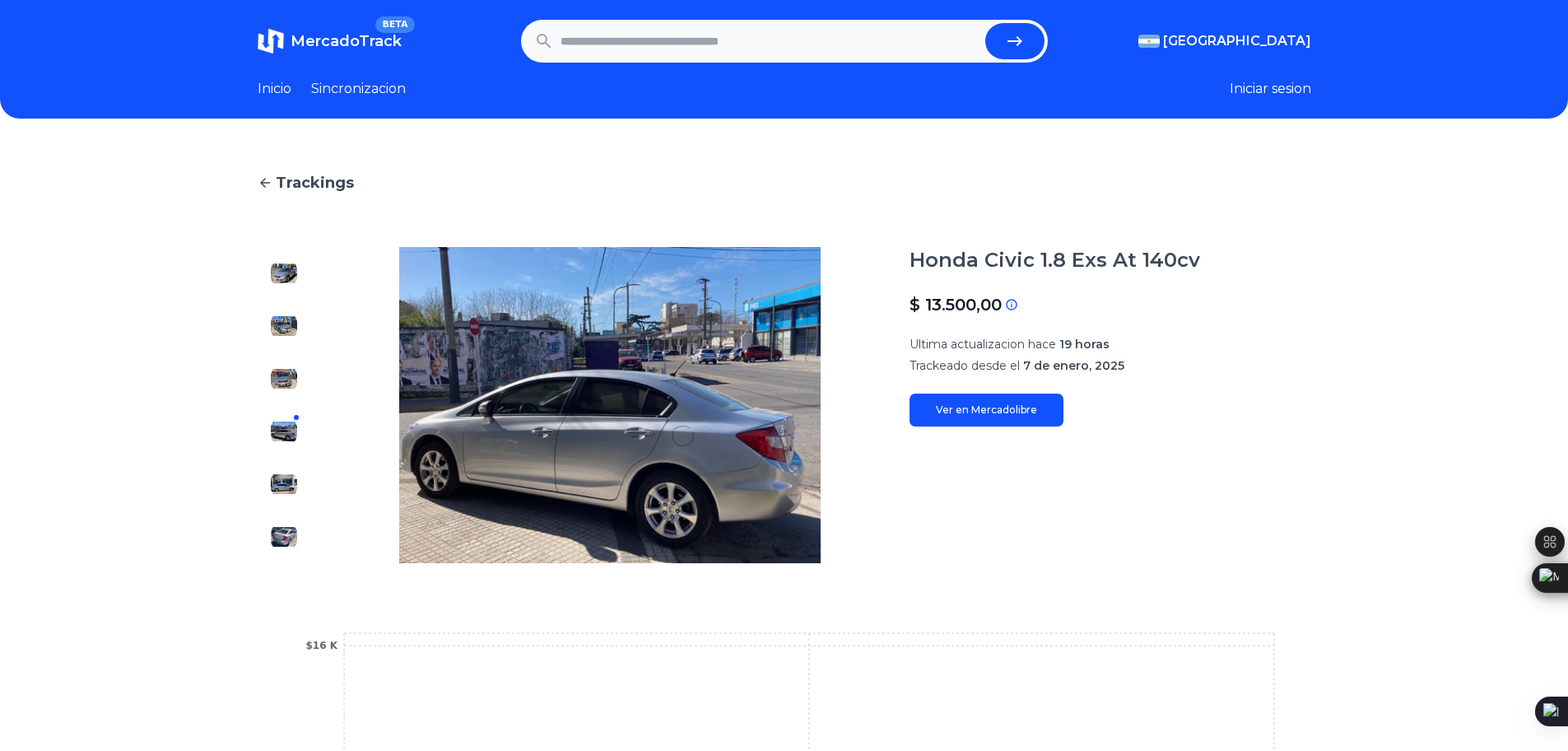
click at [300, 511] on div at bounding box center [283, 405] width 53 height 316
click at [299, 500] on div at bounding box center [283, 405] width 53 height 316
click at [297, 487] on img at bounding box center [283, 484] width 27 height 27
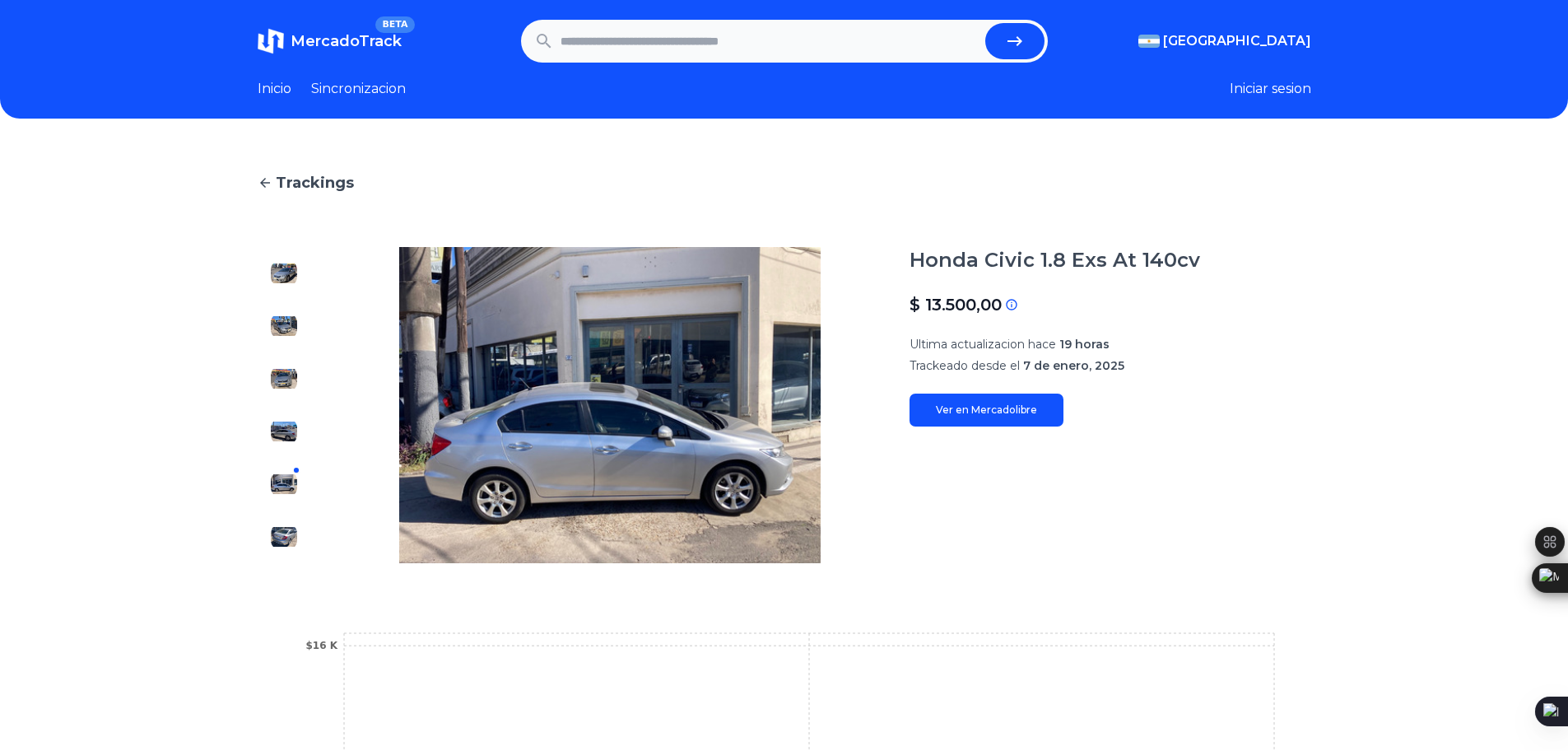
click at [293, 532] on img at bounding box center [283, 537] width 27 height 27
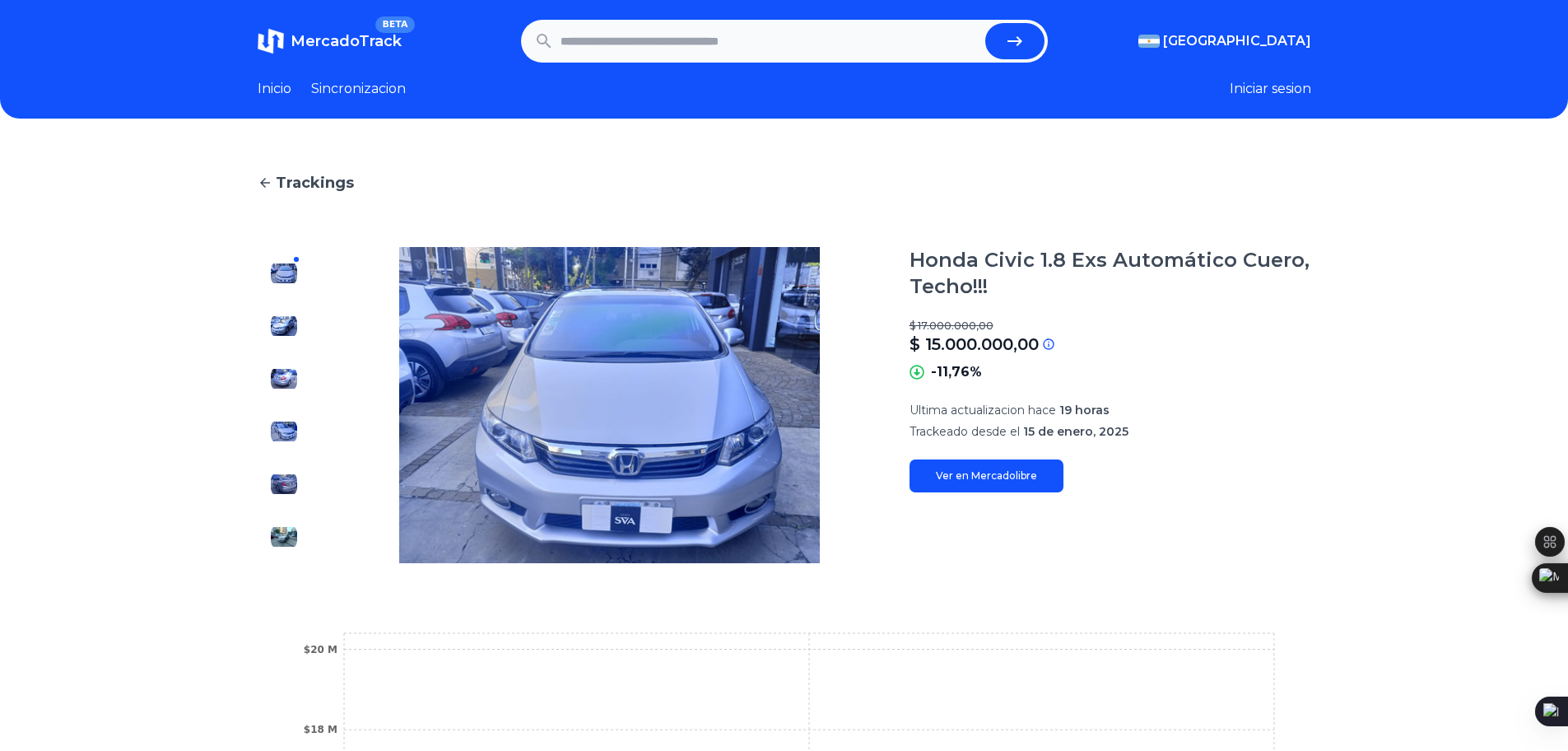
click at [1188, 388] on div "Honda Civic 1.8 Exs Automático Cuero, Techo!!! $ 17.000.000,00 $ 15.000.000,00 …" at bounding box center [1110, 369] width 402 height 246
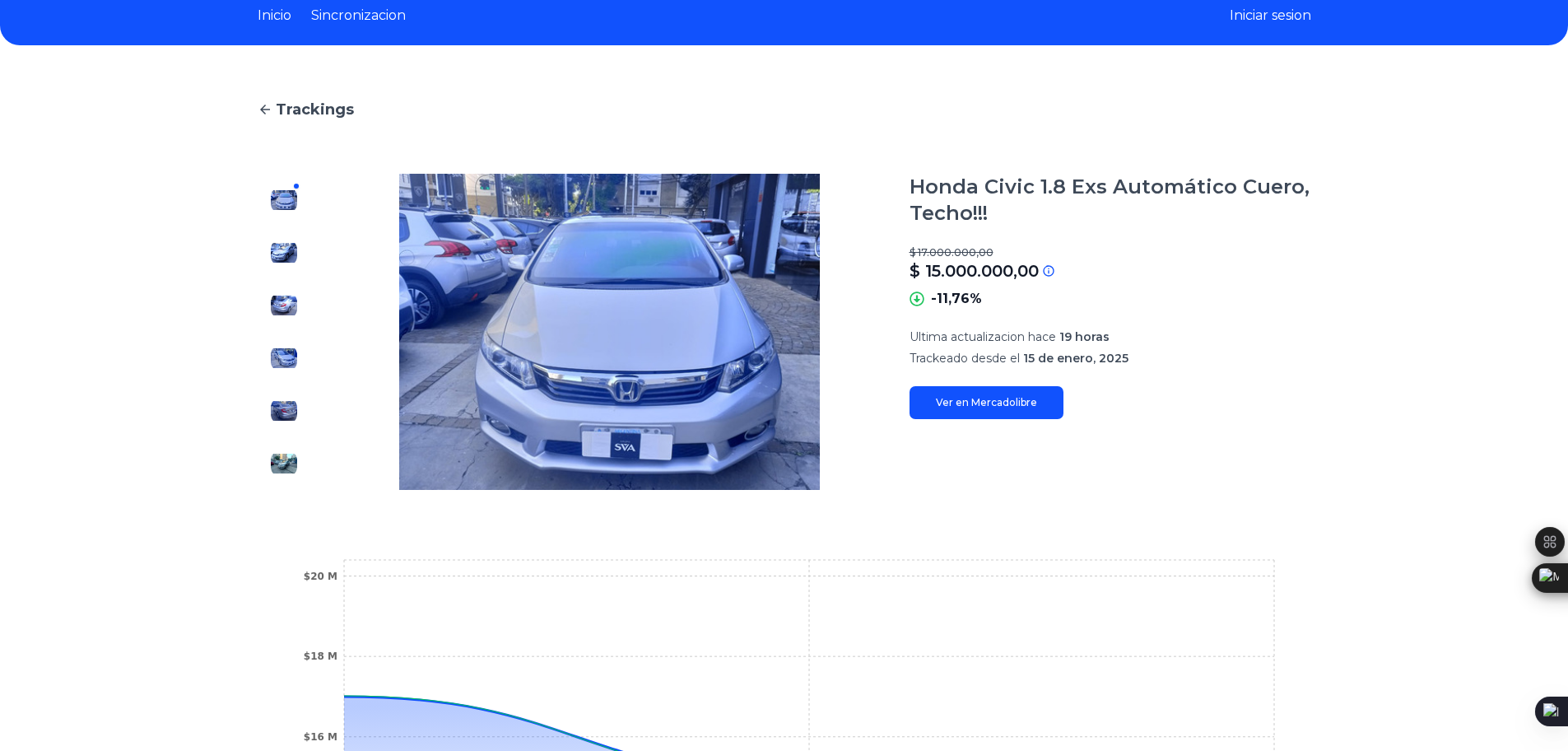
scroll to position [65, 0]
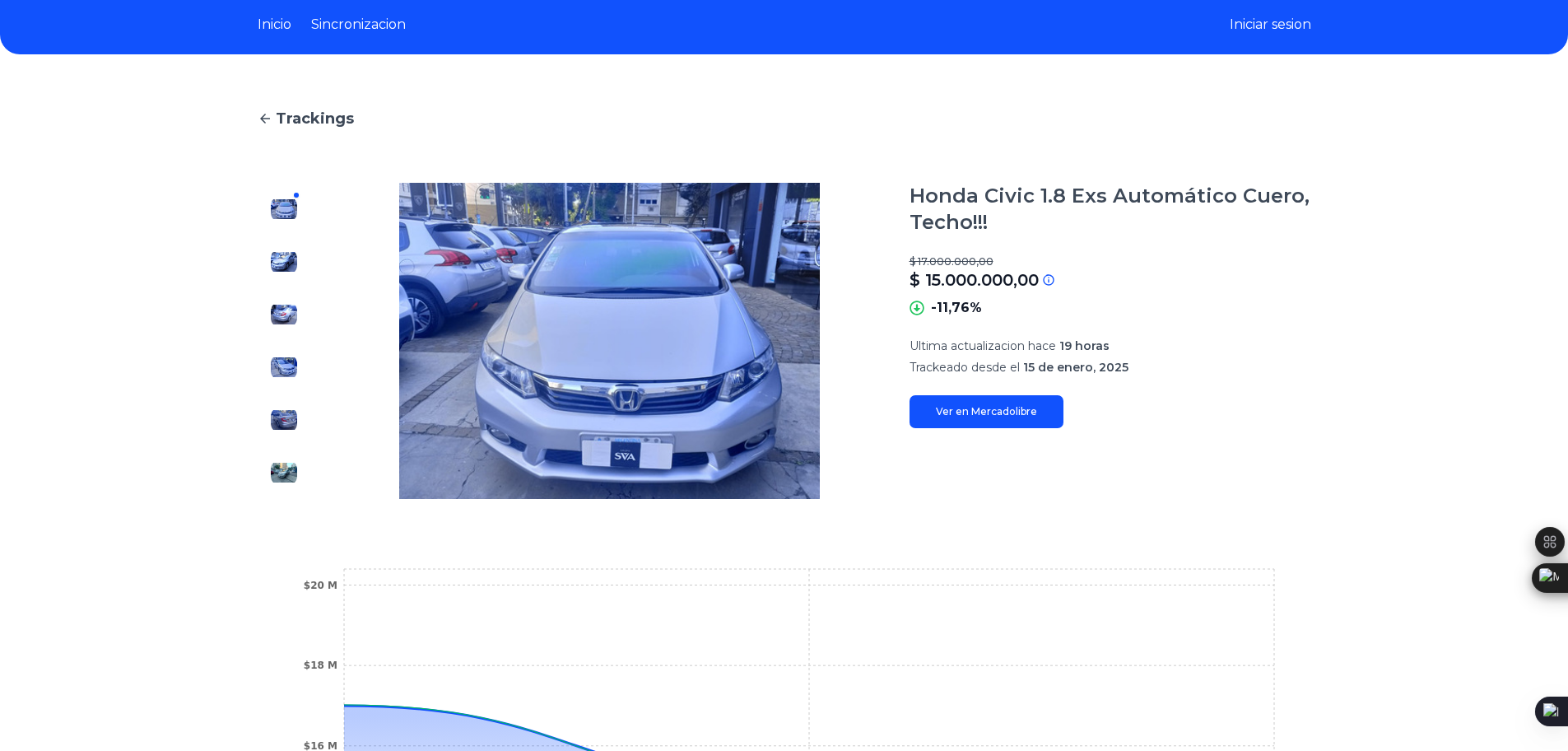
click at [291, 257] on img at bounding box center [283, 261] width 27 height 27
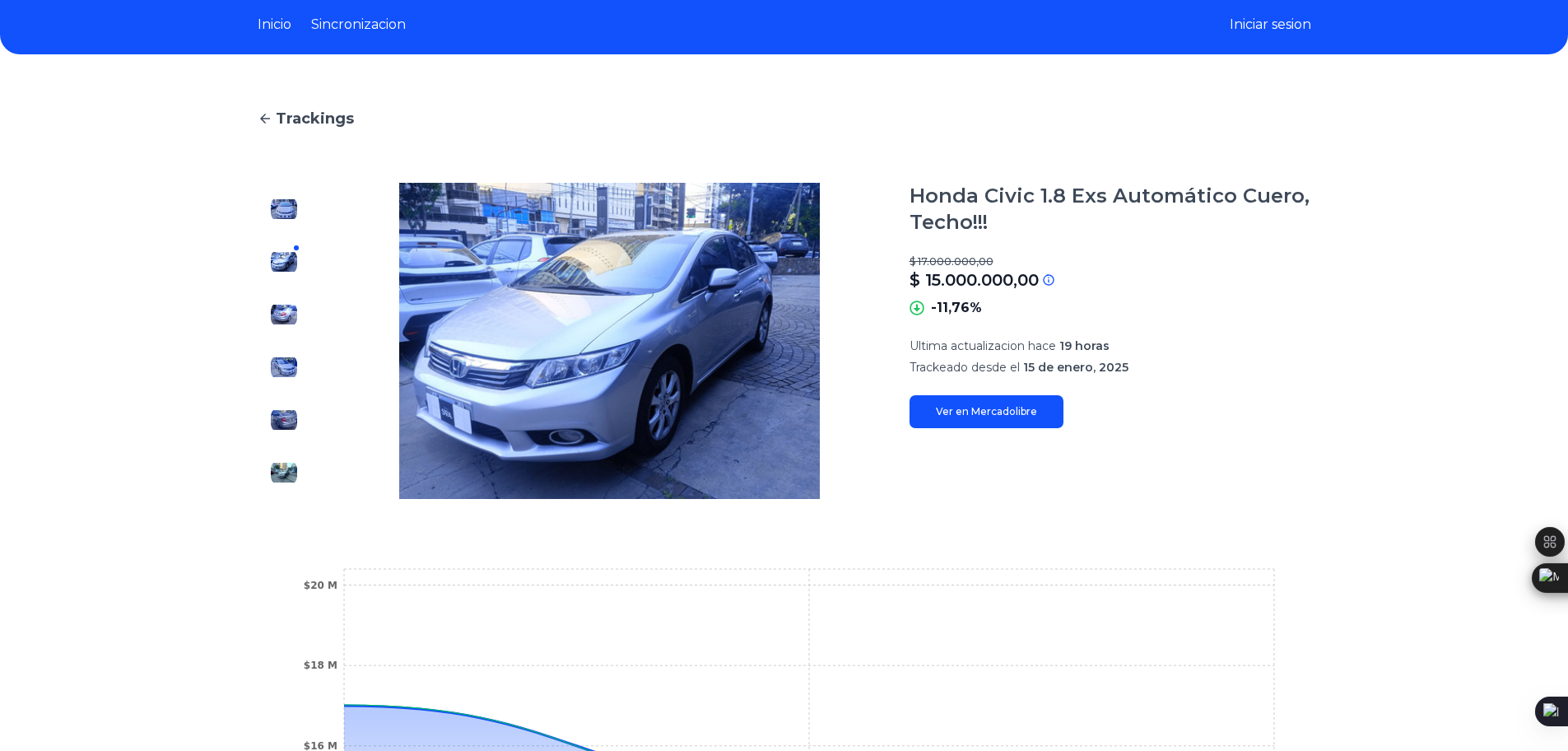
click at [298, 296] on div at bounding box center [283, 341] width 53 height 316
click at [305, 318] on div at bounding box center [283, 341] width 53 height 316
click at [308, 335] on div at bounding box center [283, 341] width 53 height 316
click at [292, 325] on img at bounding box center [283, 314] width 27 height 27
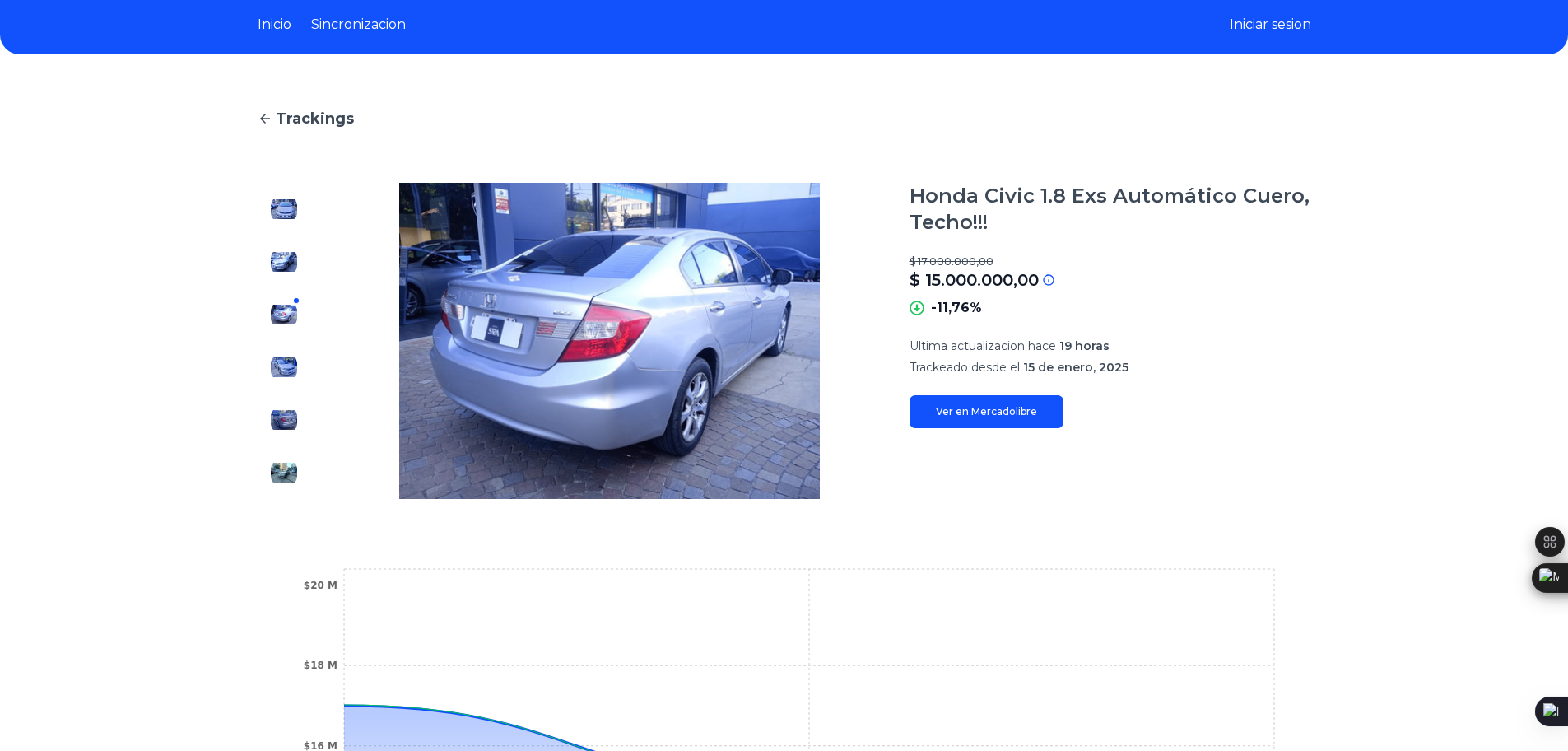
click at [292, 375] on img at bounding box center [283, 367] width 27 height 27
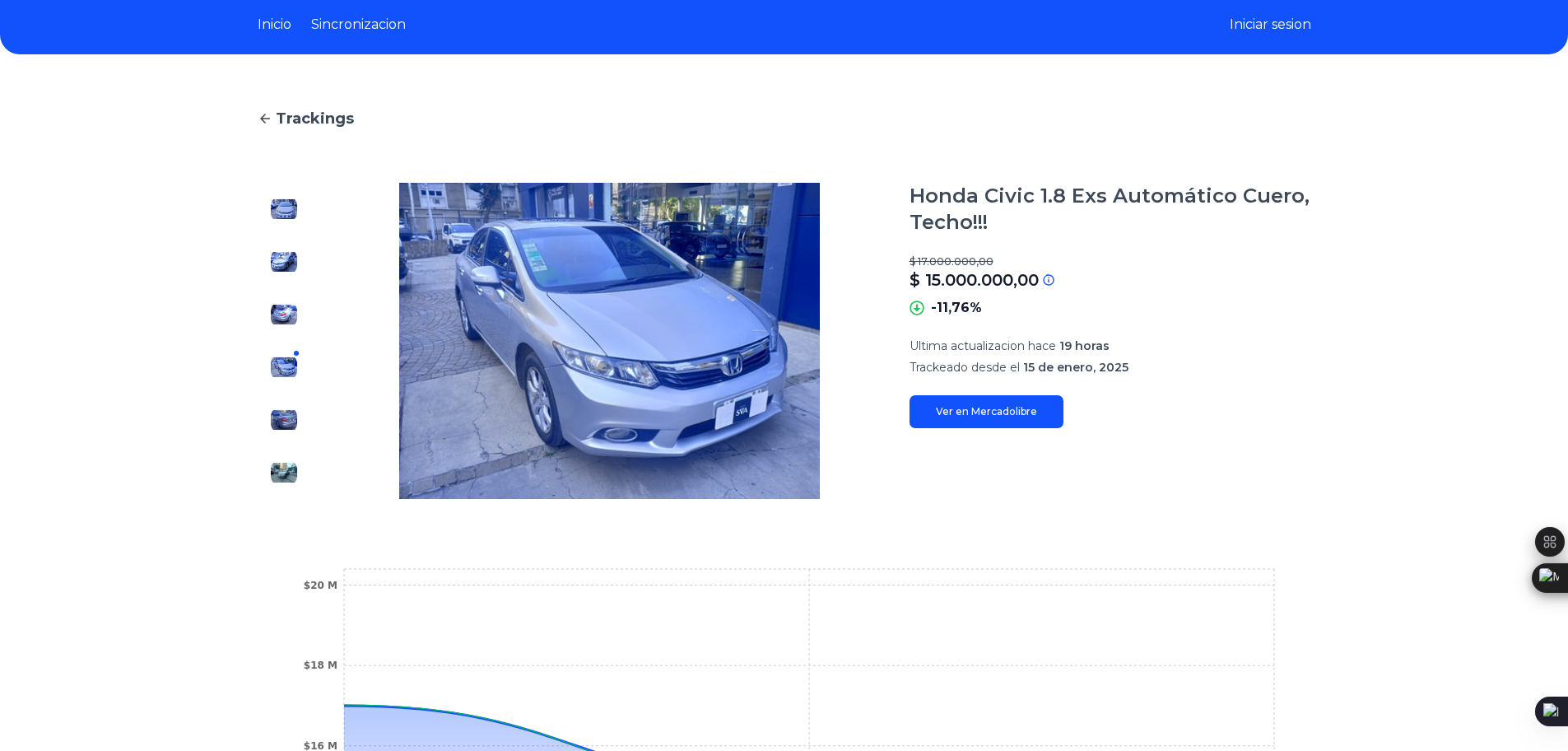
click at [284, 340] on div at bounding box center [283, 341] width 53 height 316
click at [285, 319] on img at bounding box center [283, 314] width 27 height 27
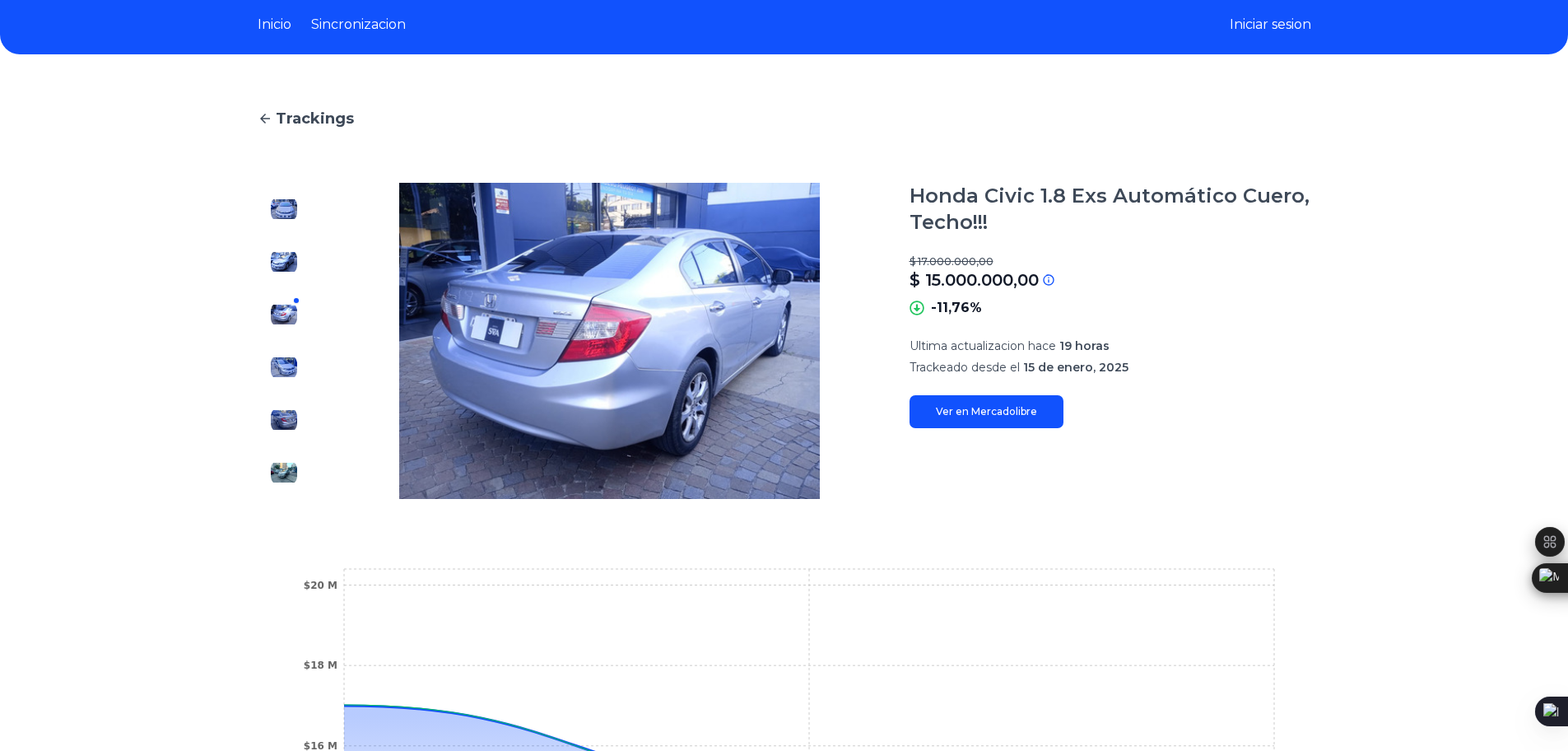
click at [291, 378] on img at bounding box center [283, 367] width 27 height 27
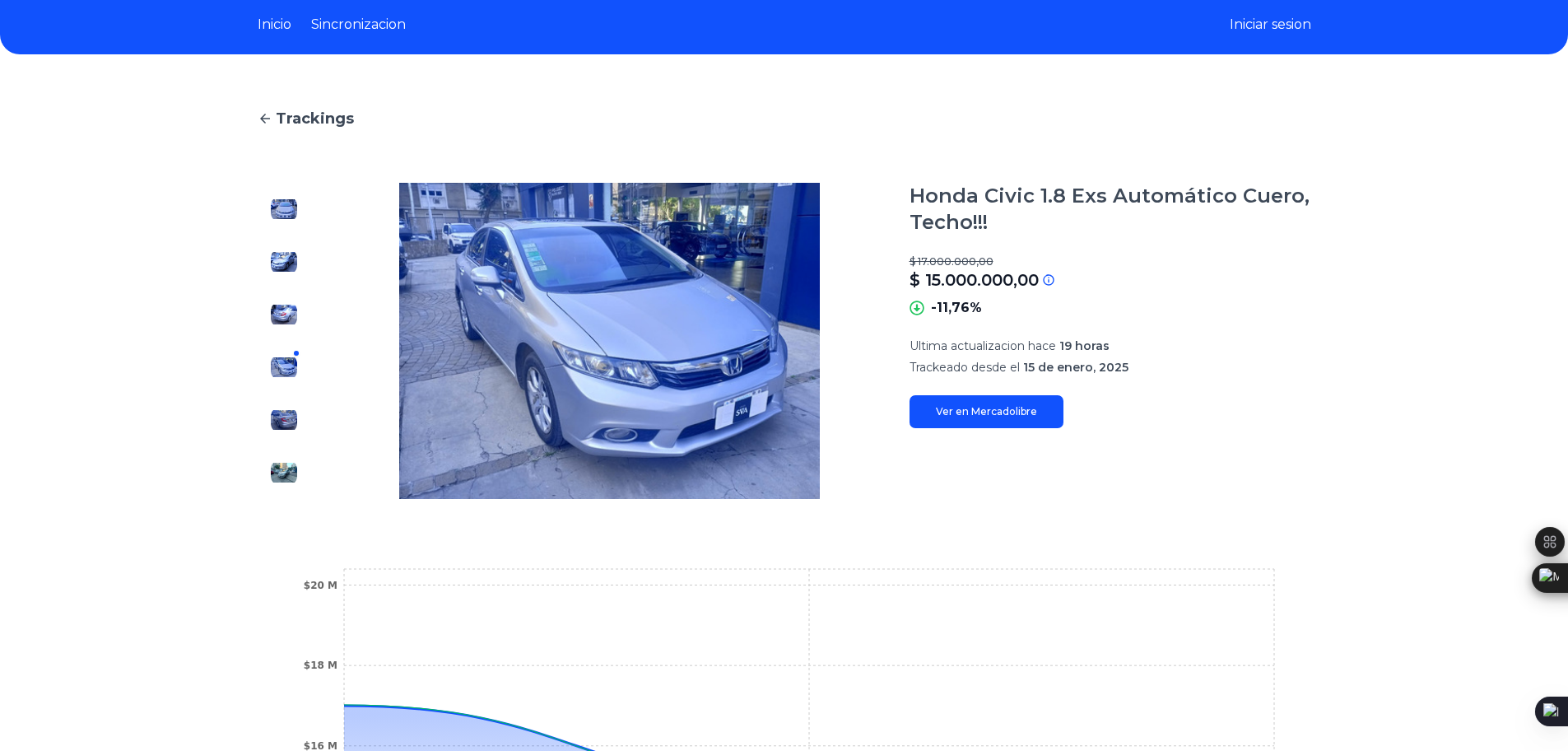
click at [280, 408] on img at bounding box center [283, 419] width 27 height 27
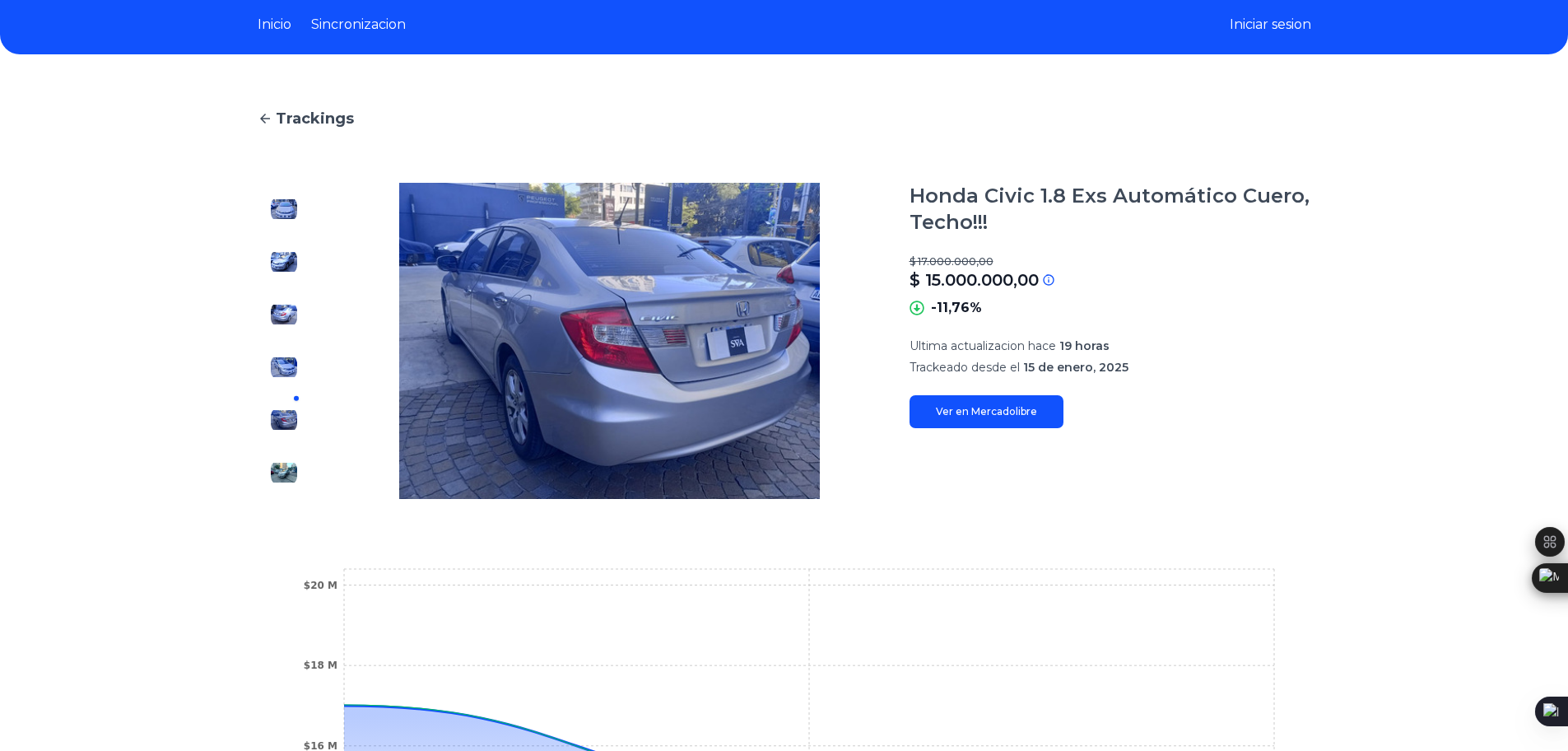
click at [271, 437] on div at bounding box center [283, 341] width 53 height 316
click at [290, 466] on img at bounding box center [283, 472] width 27 height 27
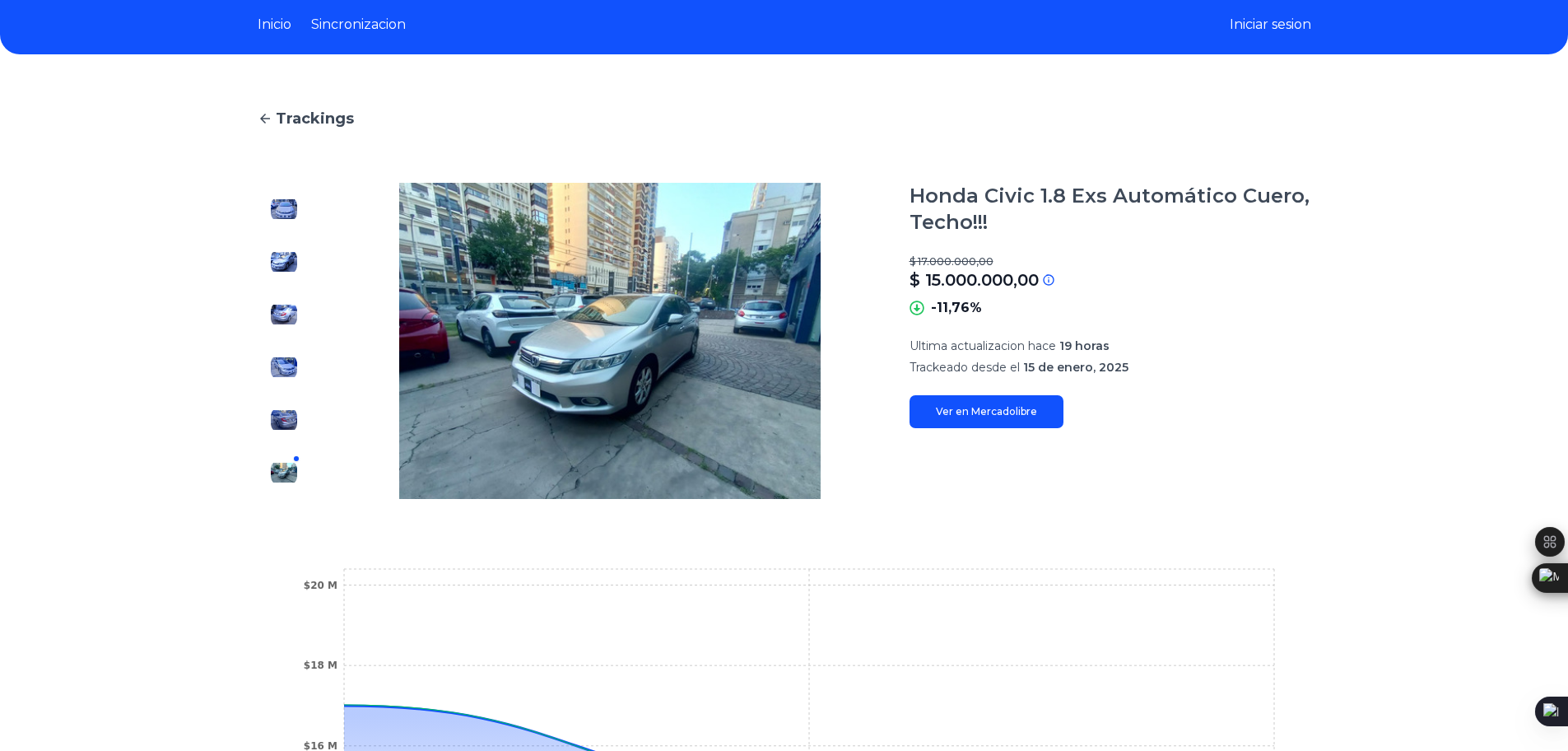
click at [986, 416] on link "Ver en Mercadolibre" at bounding box center [986, 412] width 154 height 33
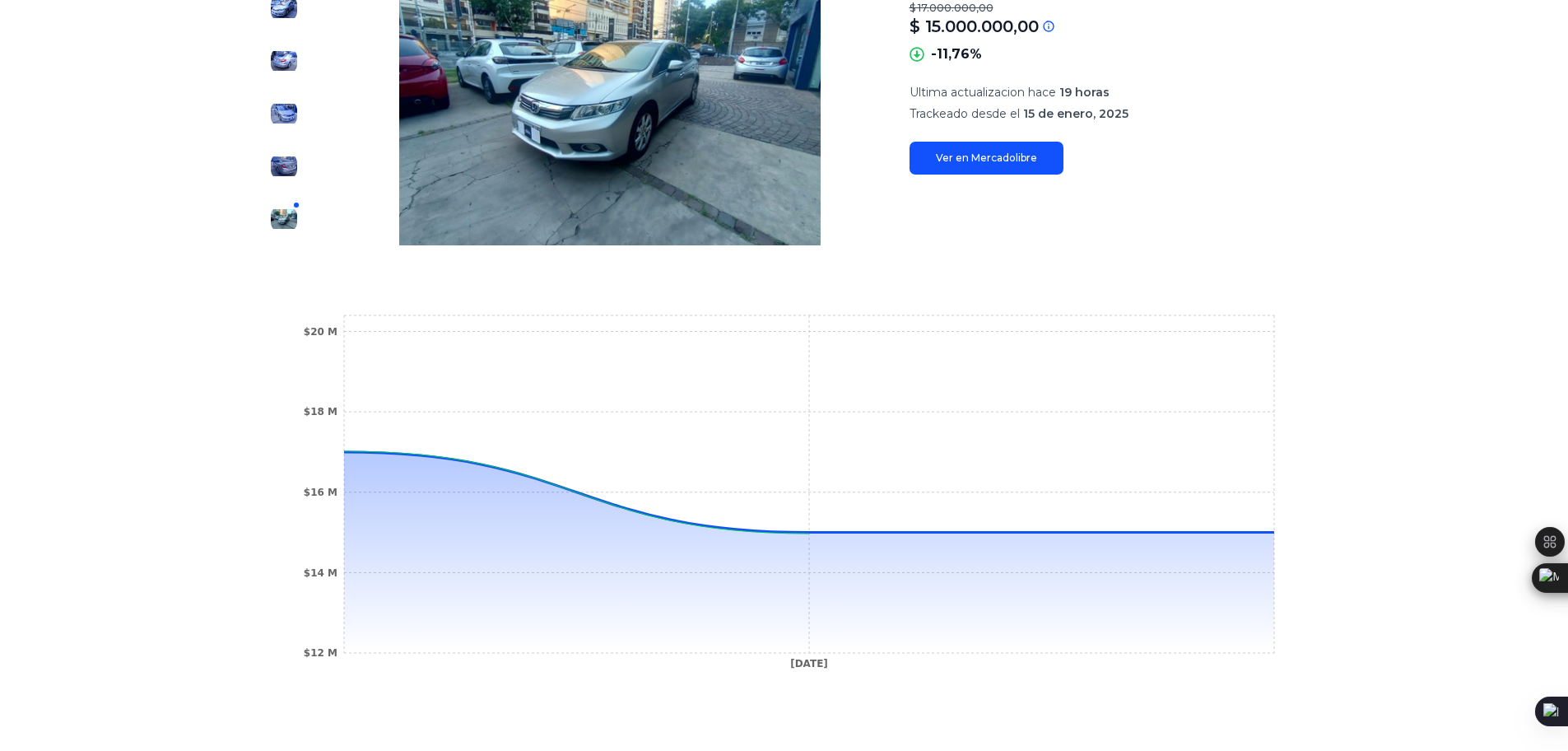
scroll to position [459, 0]
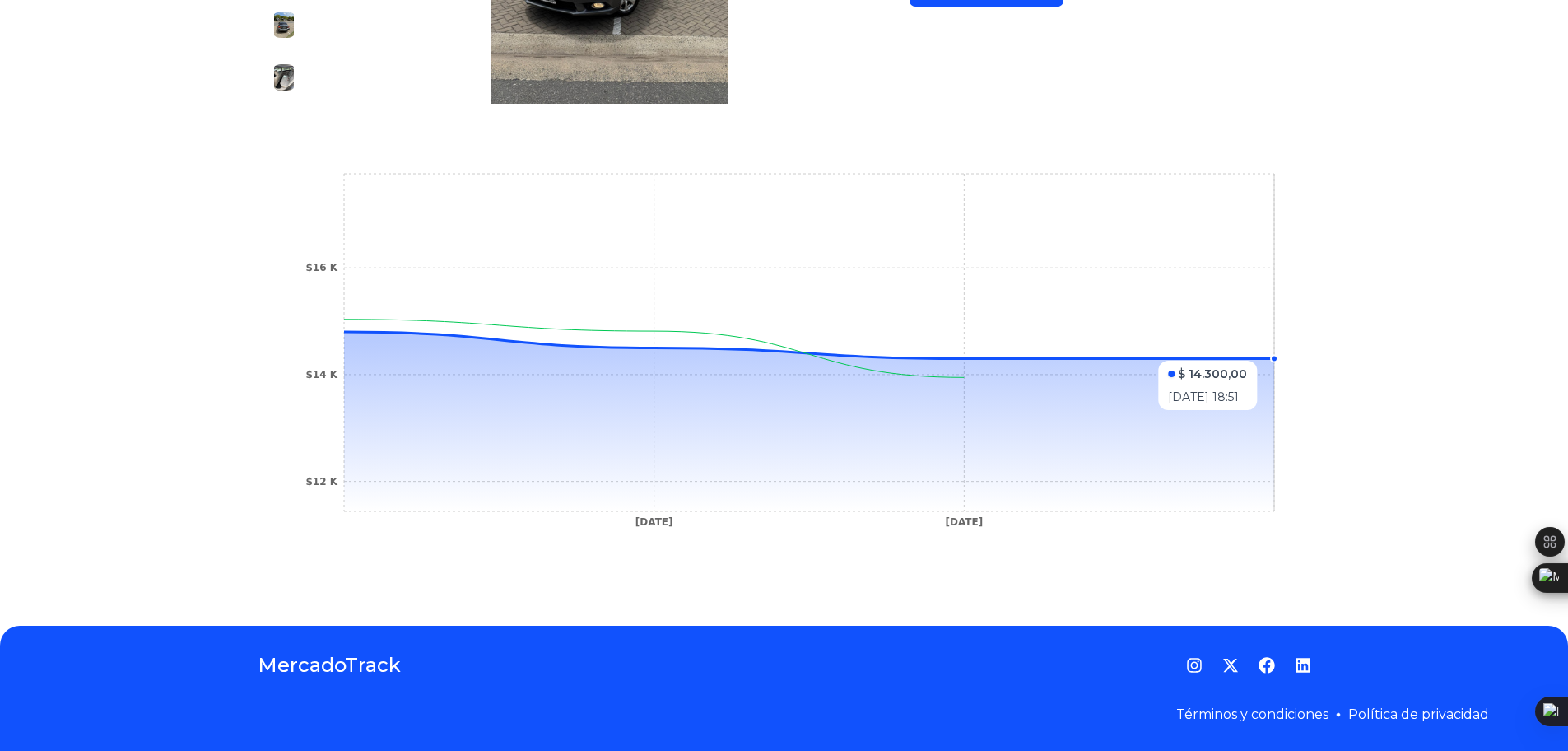
scroll to position [65, 0]
